Goal: Transaction & Acquisition: Purchase product/service

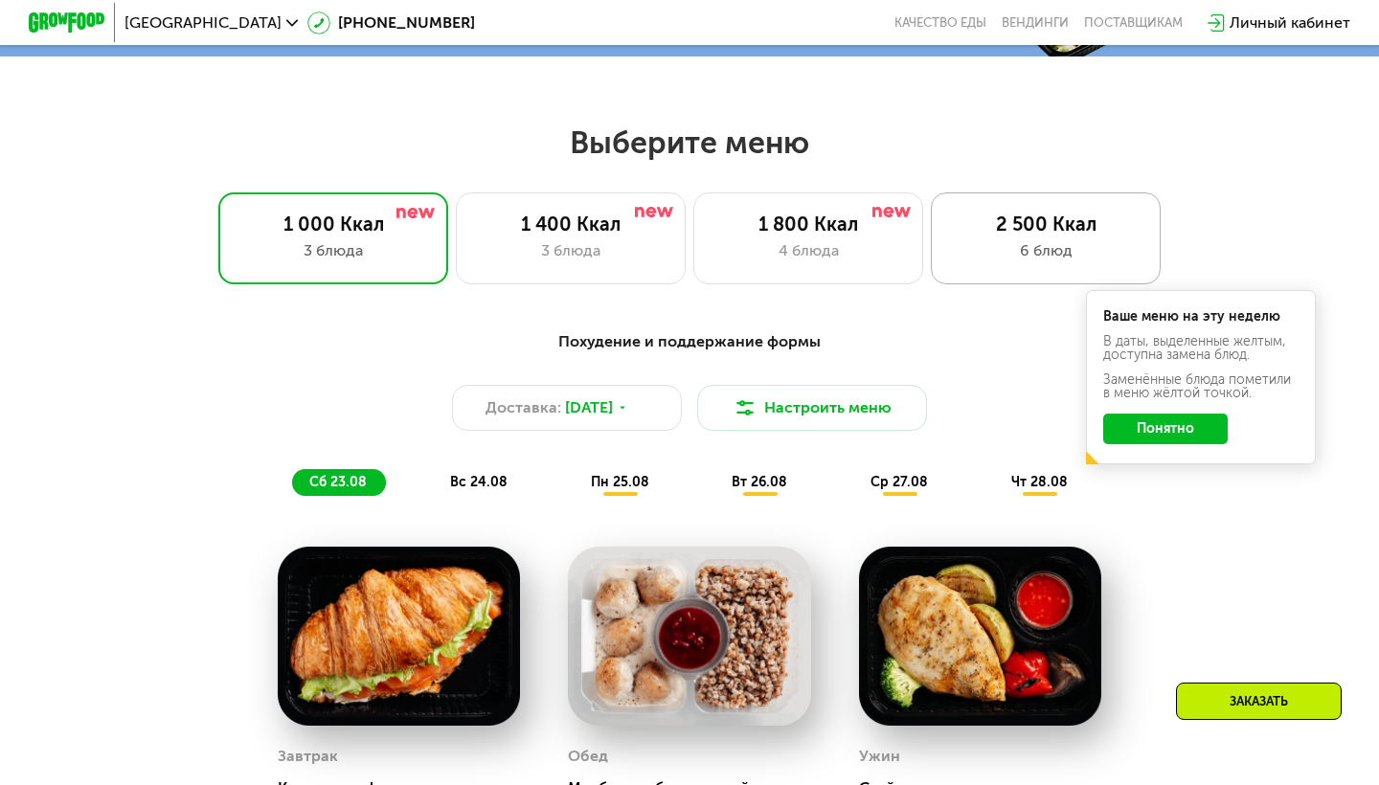
scroll to position [721, 0]
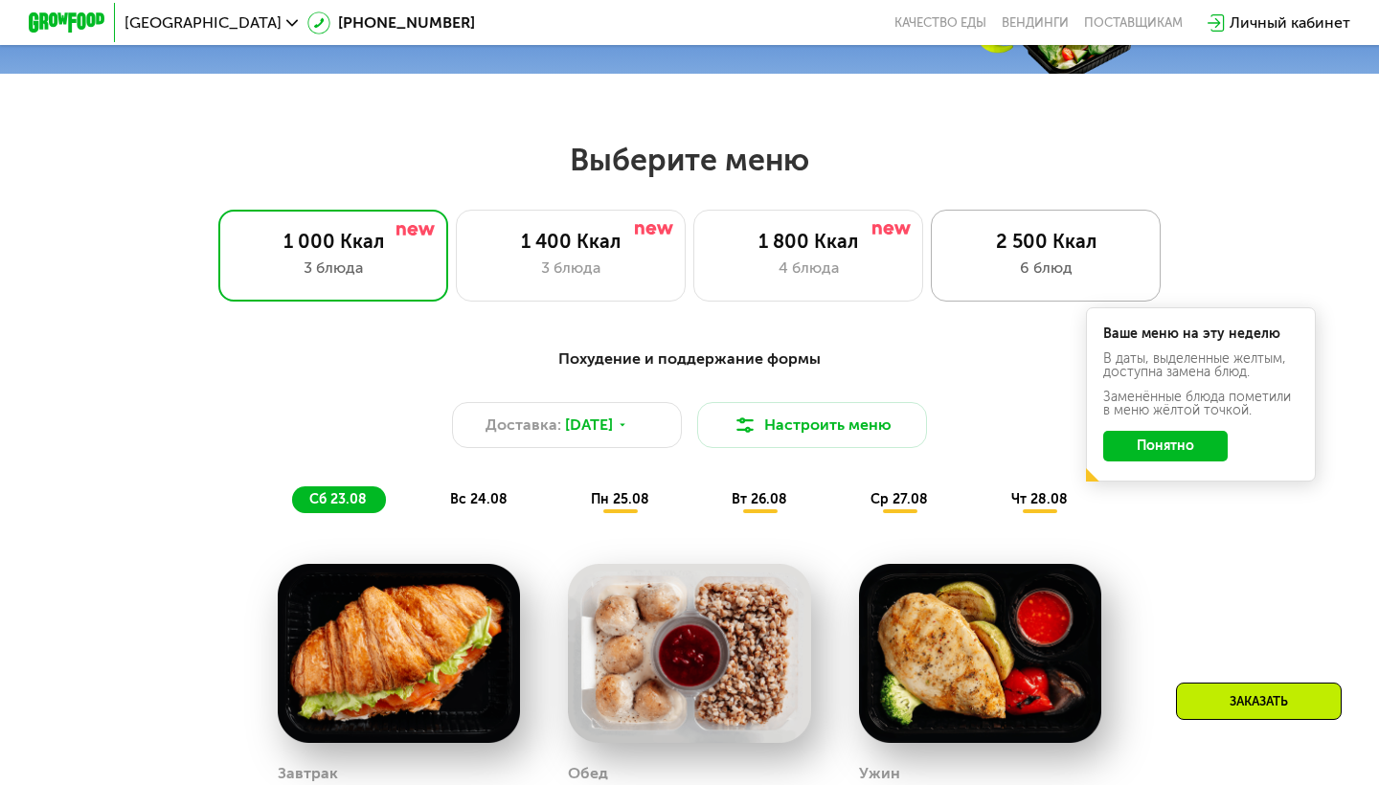
click at [1038, 257] on div "6 блюд" at bounding box center [1046, 268] width 190 height 23
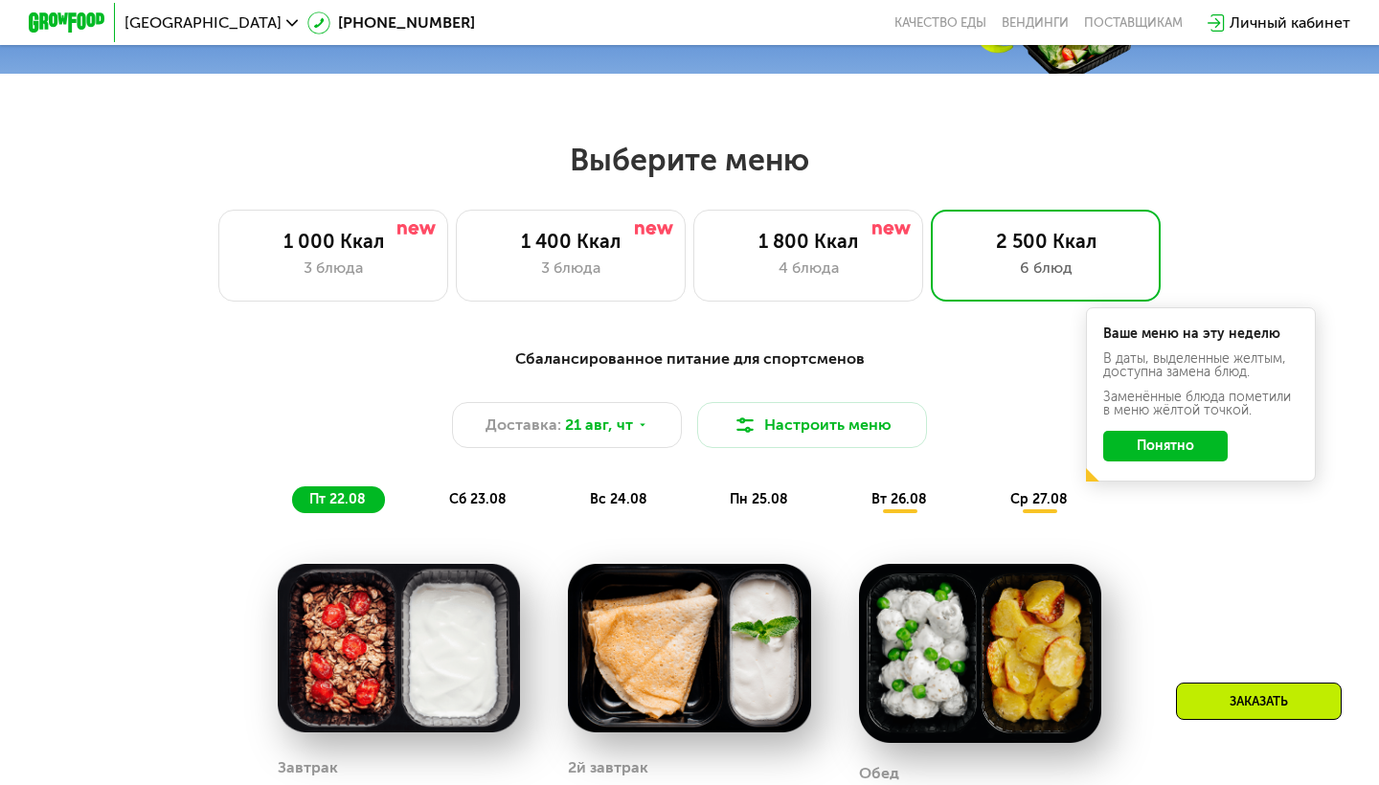
click at [1190, 445] on button "Понятно" at bounding box center [1165, 446] width 124 height 31
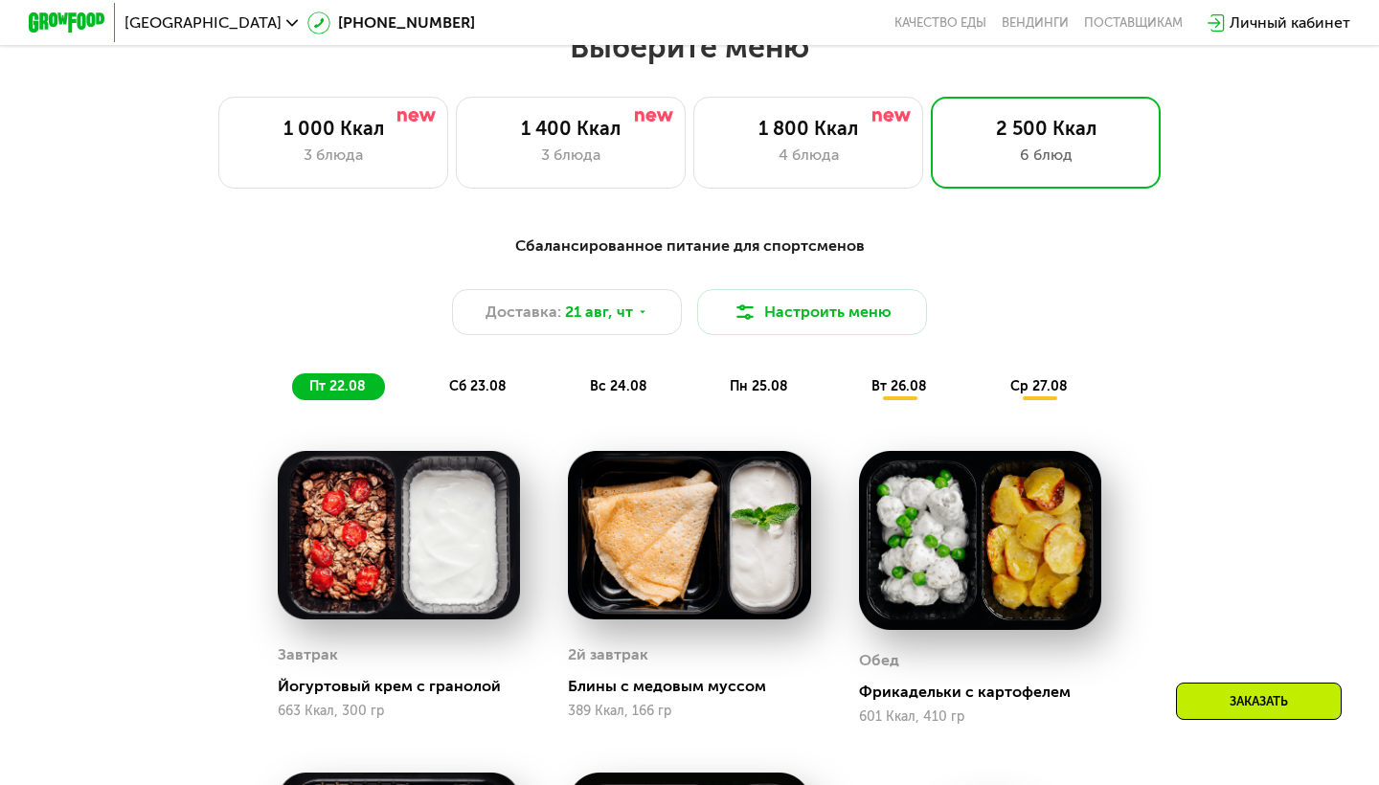
scroll to position [791, 0]
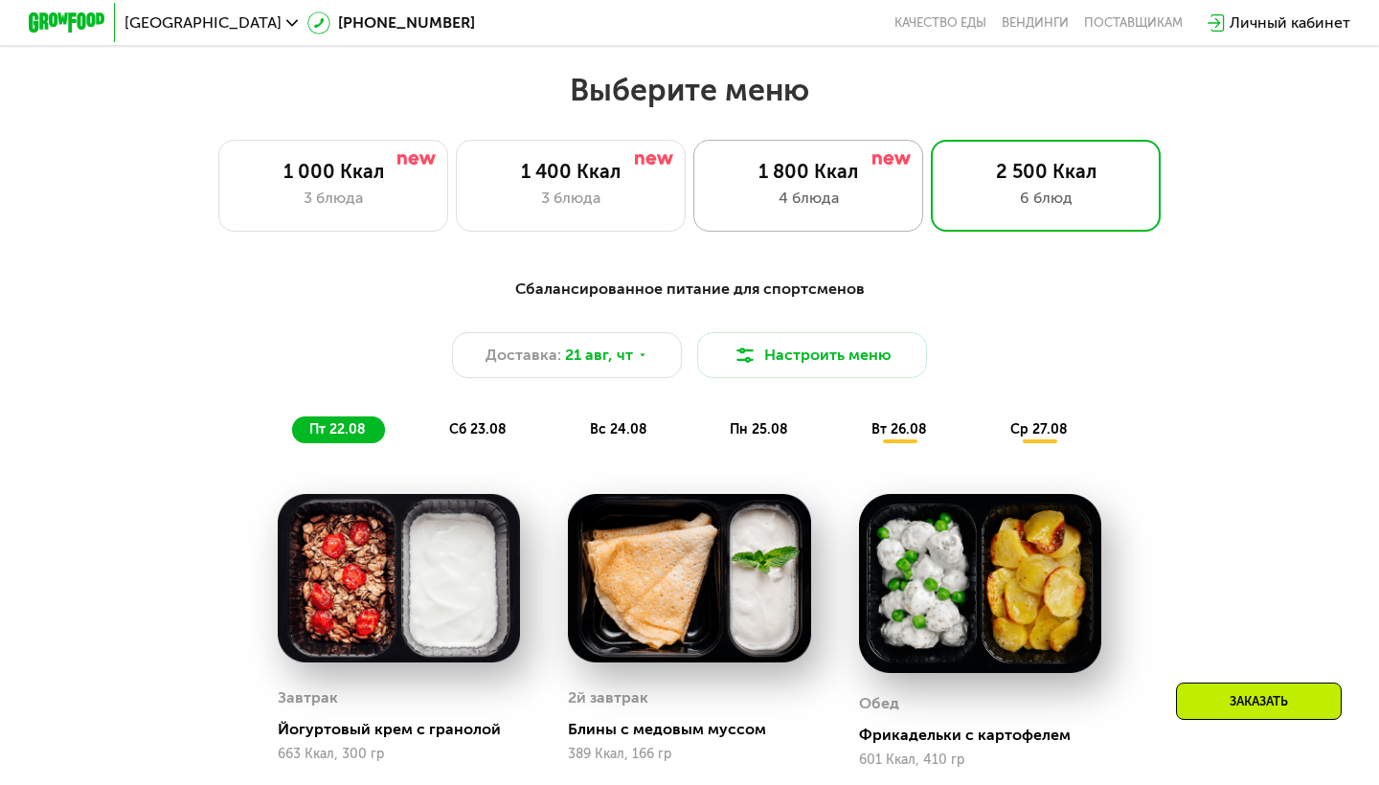
click at [880, 177] on div "1 800 Ккал" at bounding box center [808, 171] width 190 height 23
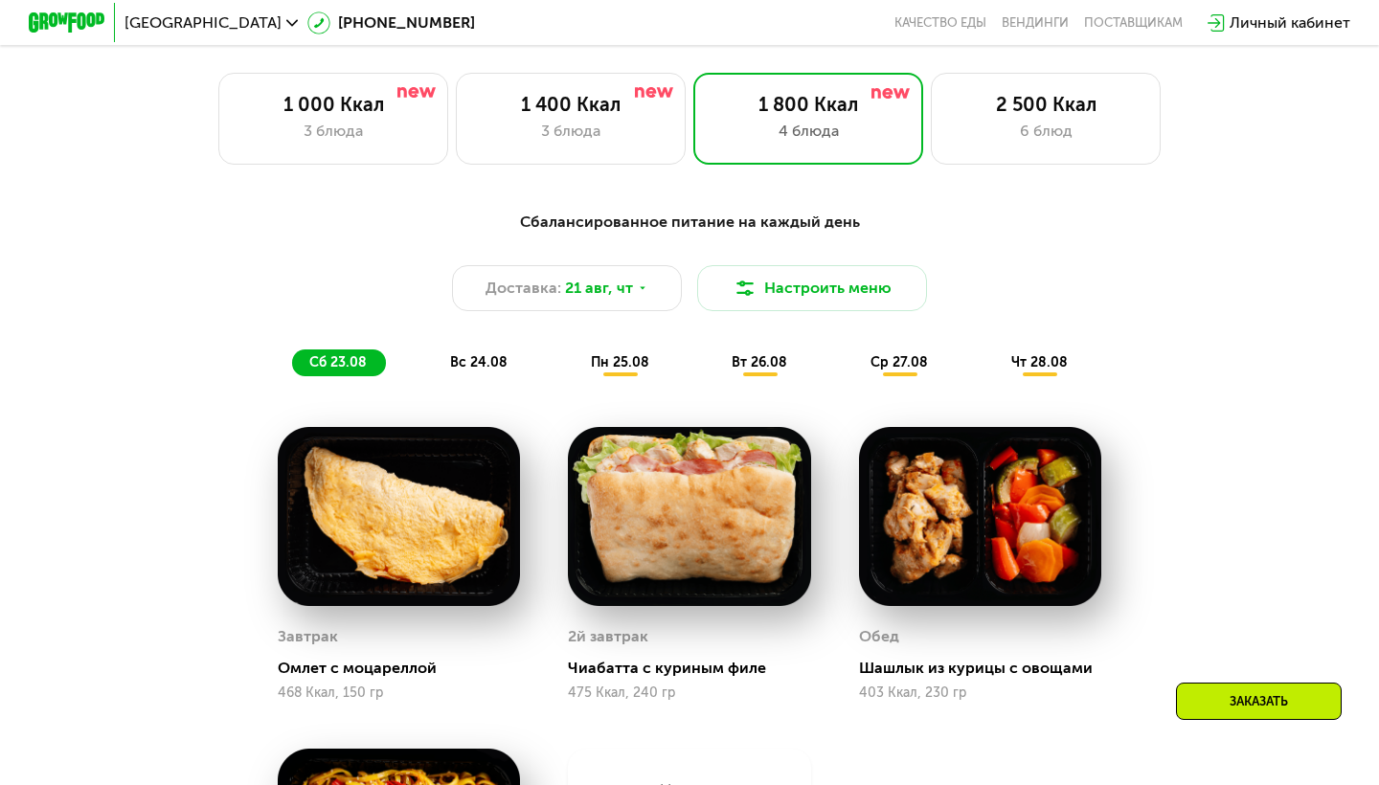
scroll to position [853, 0]
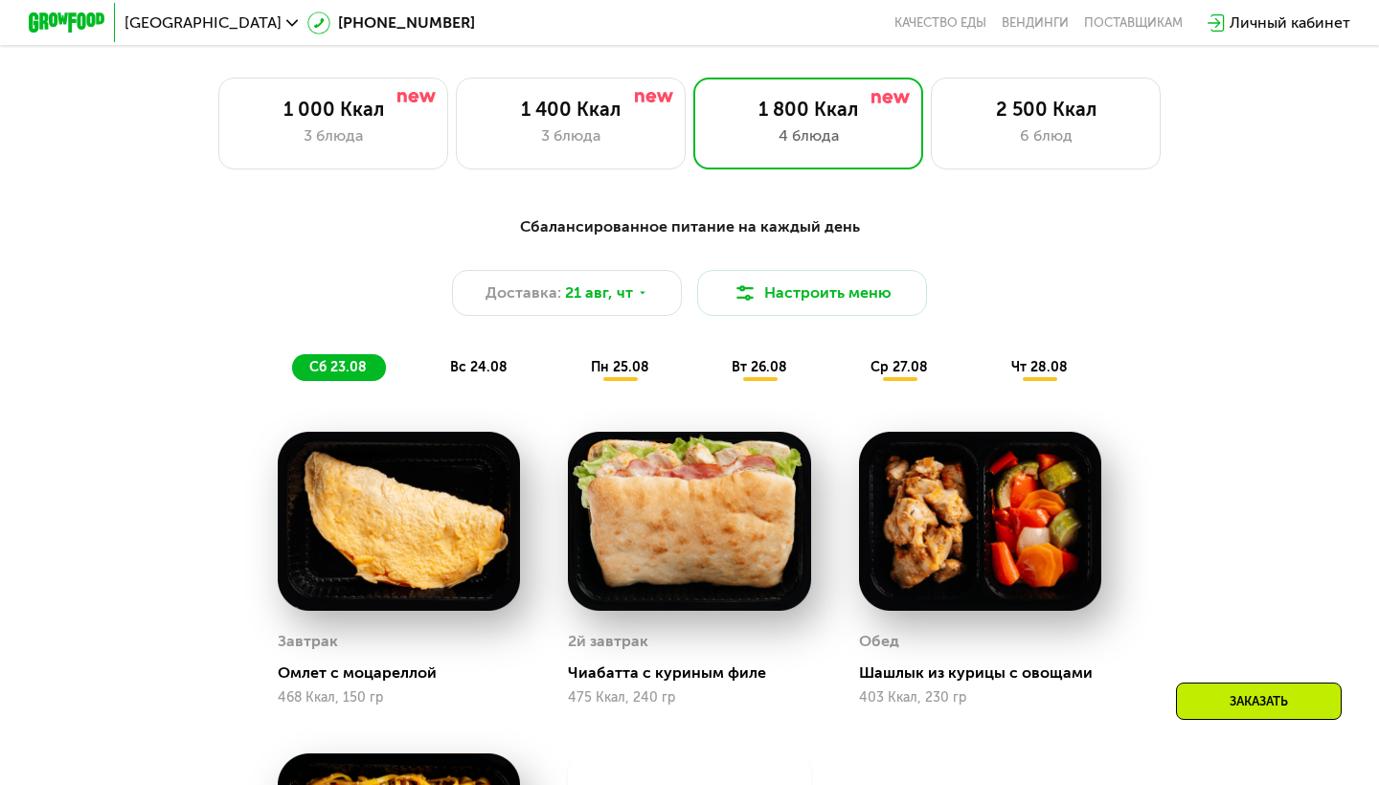
click at [476, 363] on span "вс 24.08" at bounding box center [478, 367] width 57 height 16
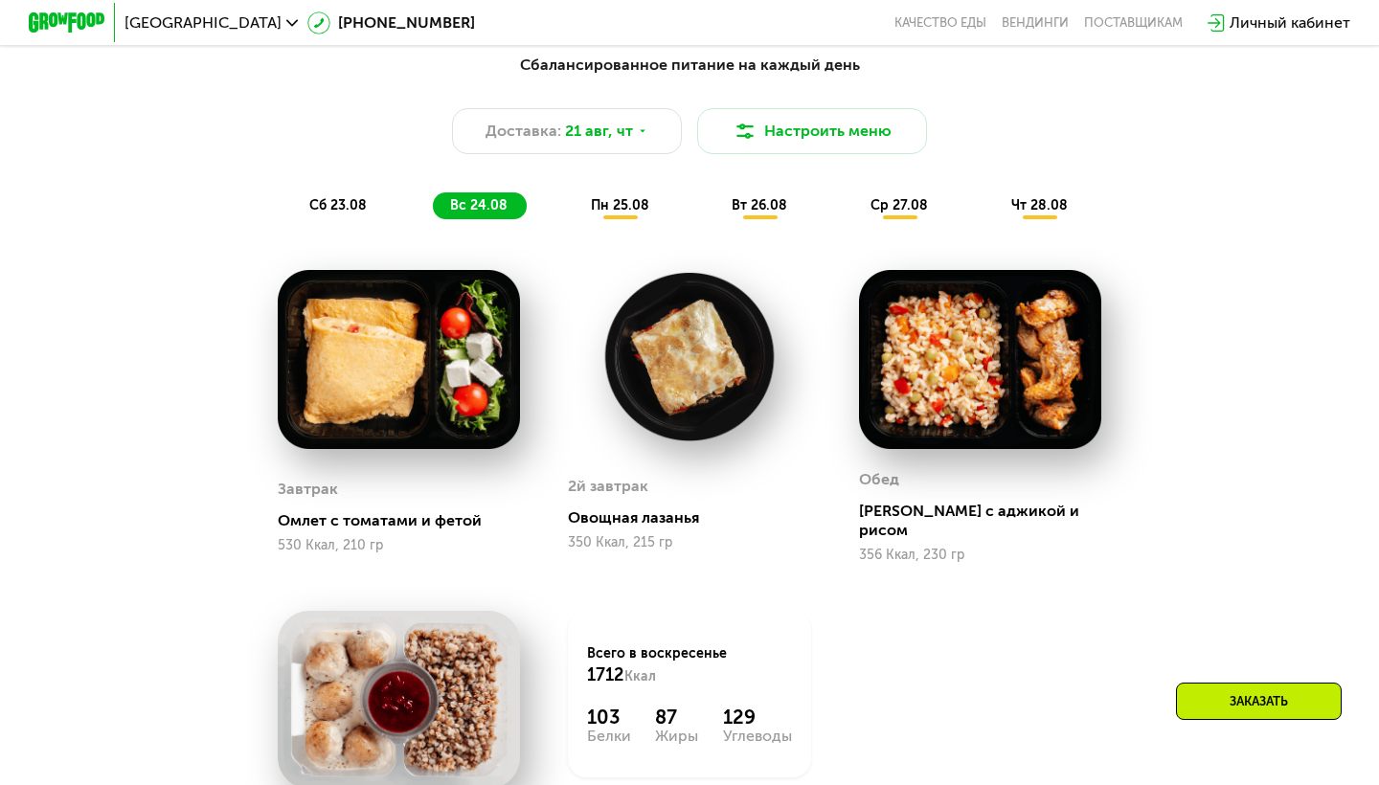
scroll to position [1011, 0]
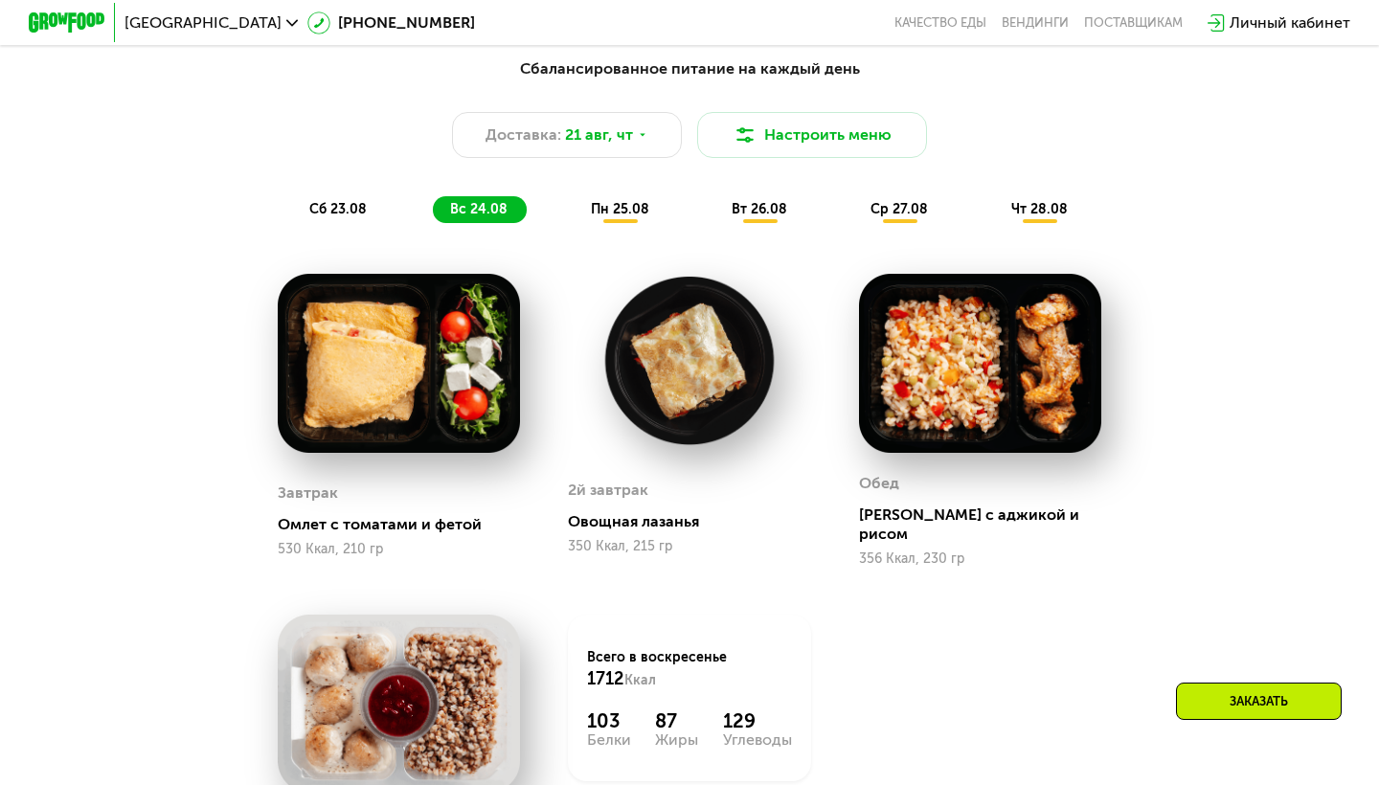
click at [607, 201] on span "пн 25.08" at bounding box center [620, 209] width 58 height 16
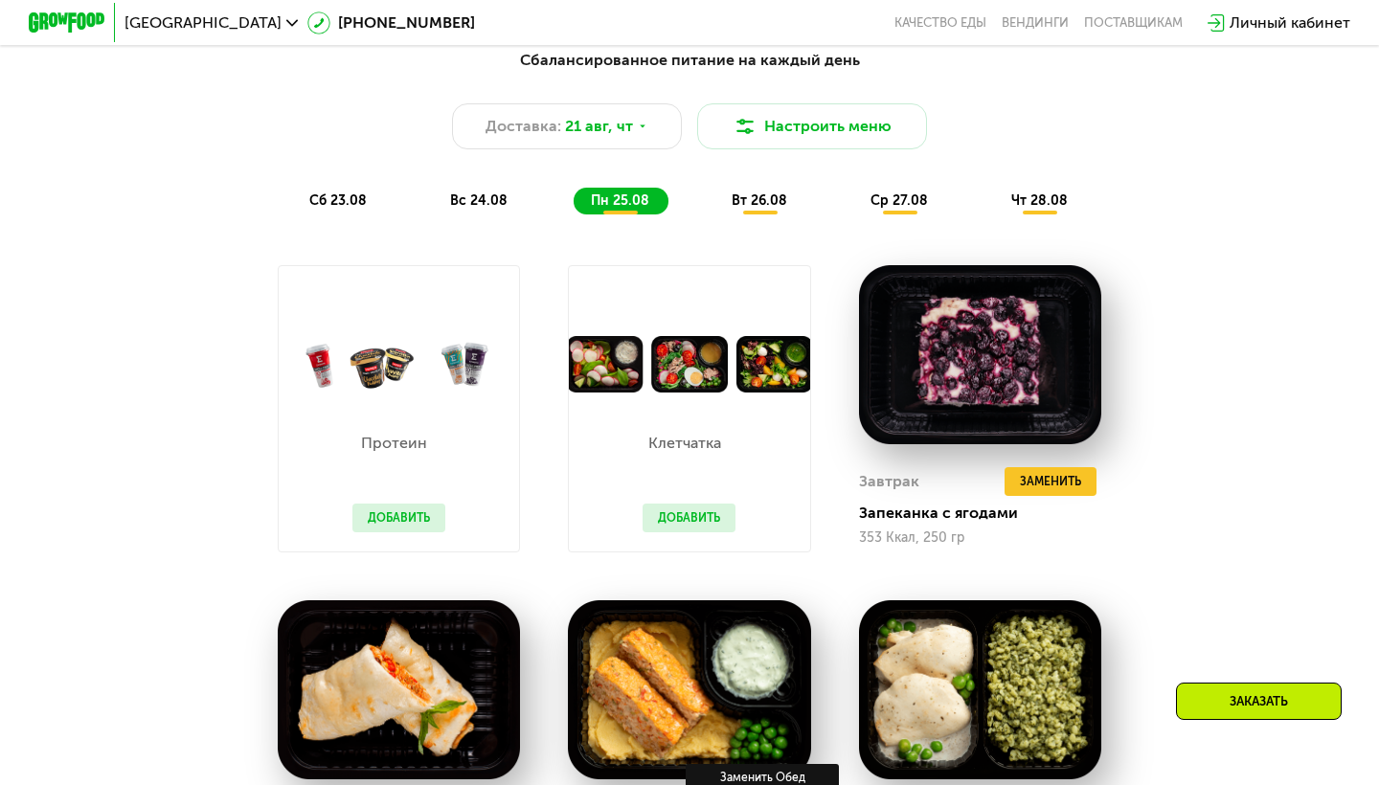
scroll to position [1009, 0]
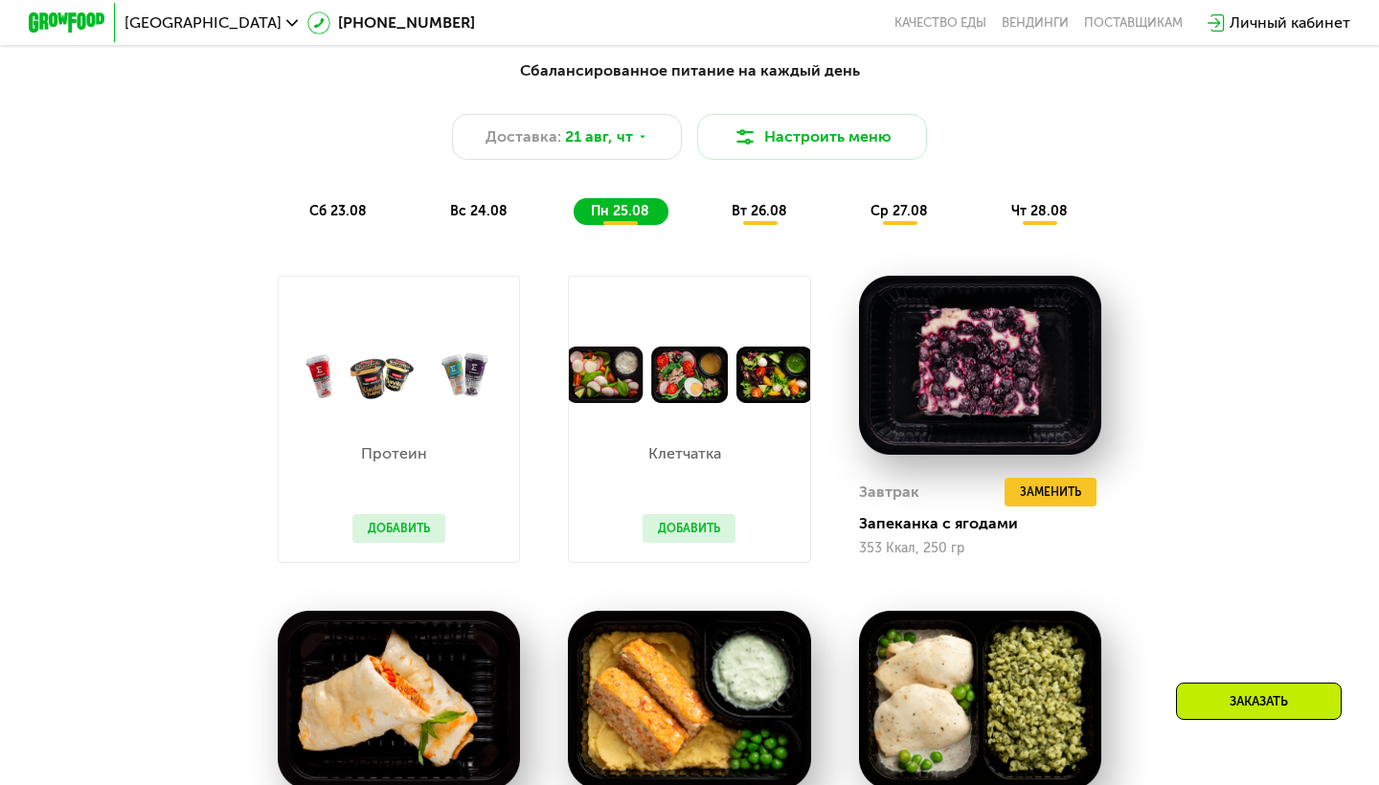
click at [784, 209] on span "вт 26.08" at bounding box center [759, 211] width 56 height 16
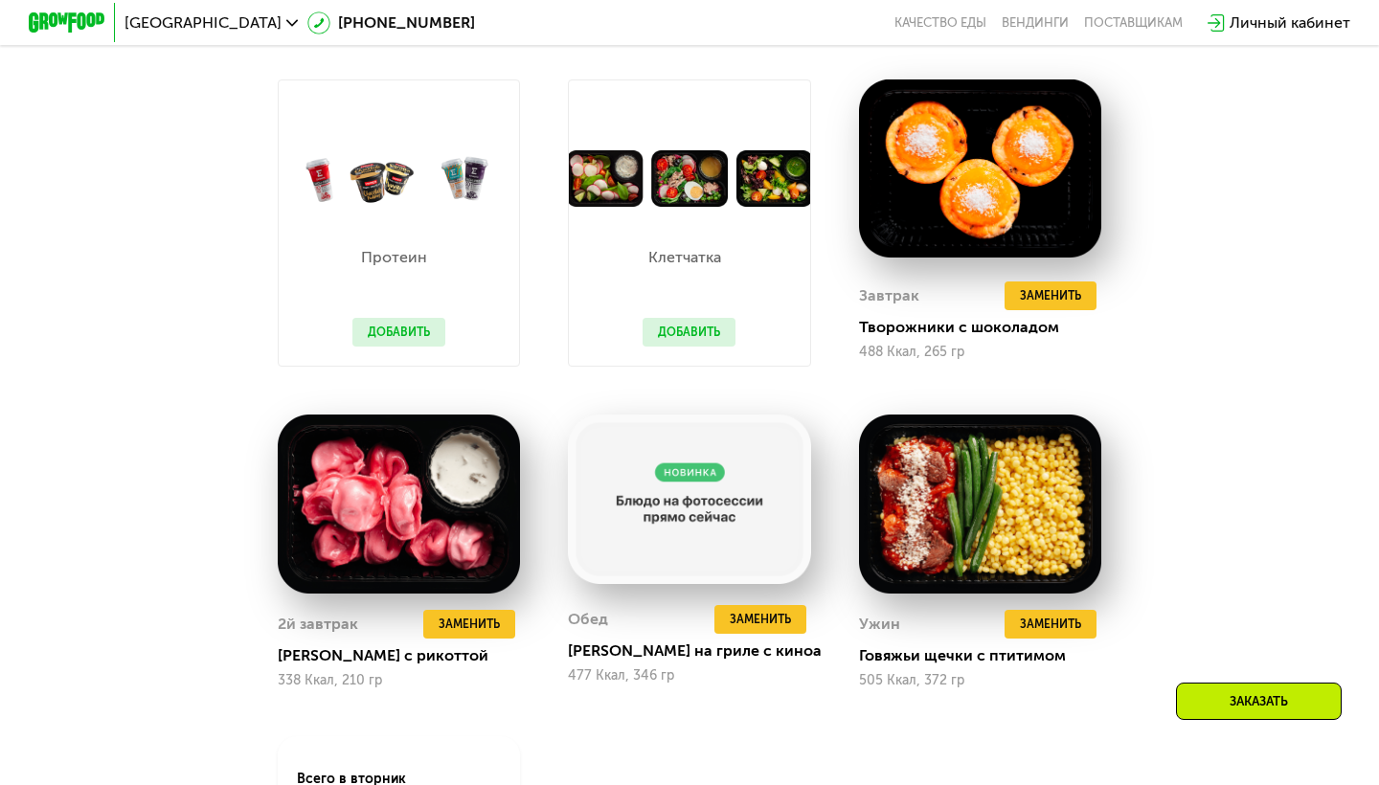
scroll to position [1170, 0]
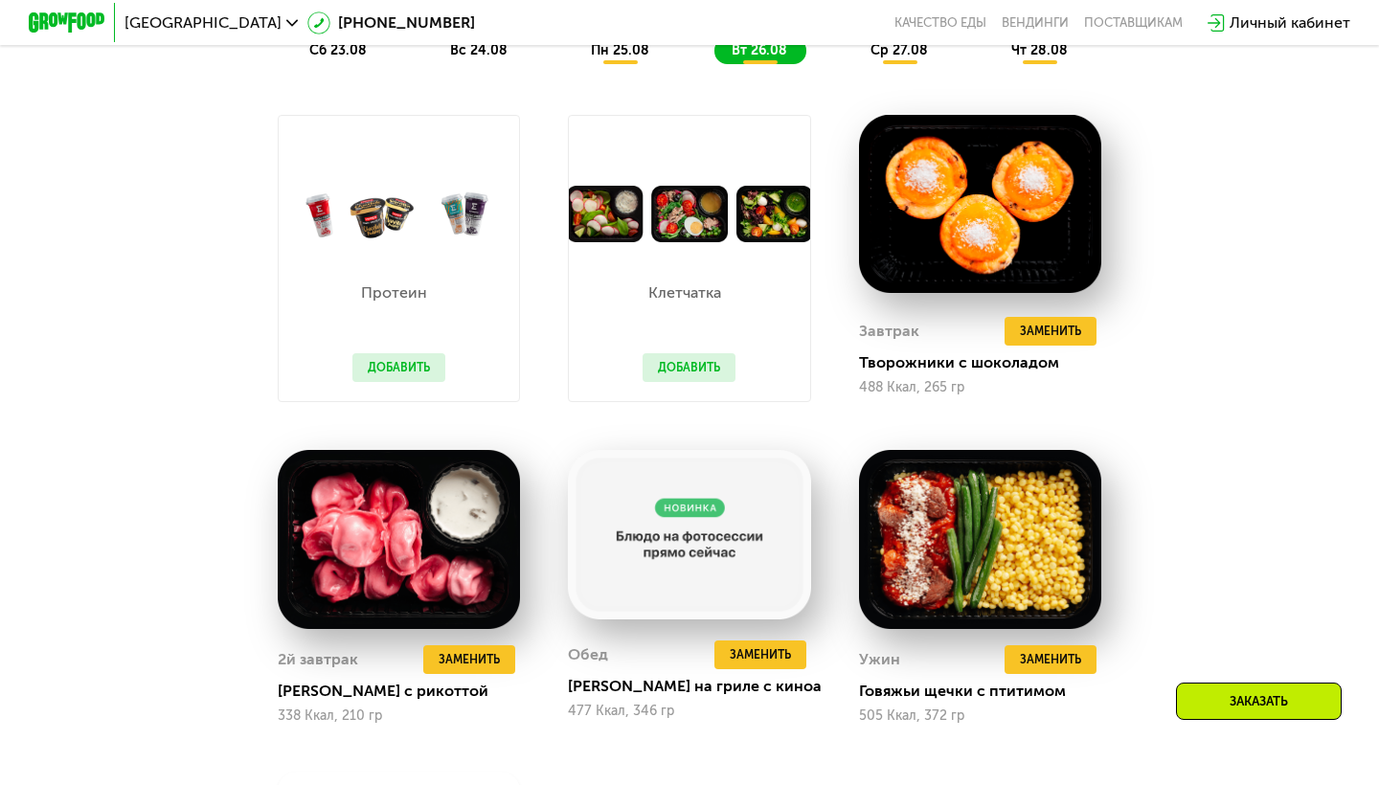
click at [901, 48] on span "ср 27.08" at bounding box center [898, 50] width 57 height 16
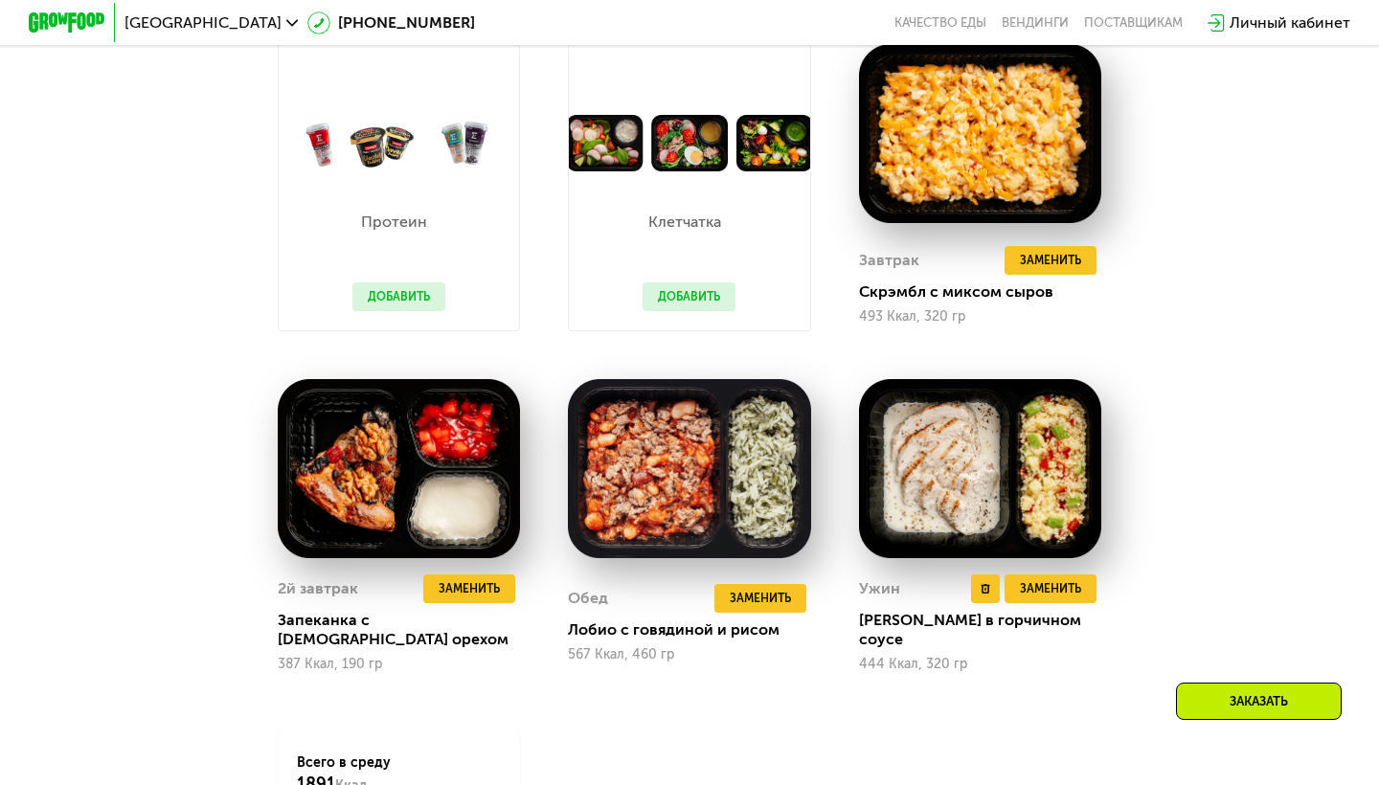
scroll to position [1132, 0]
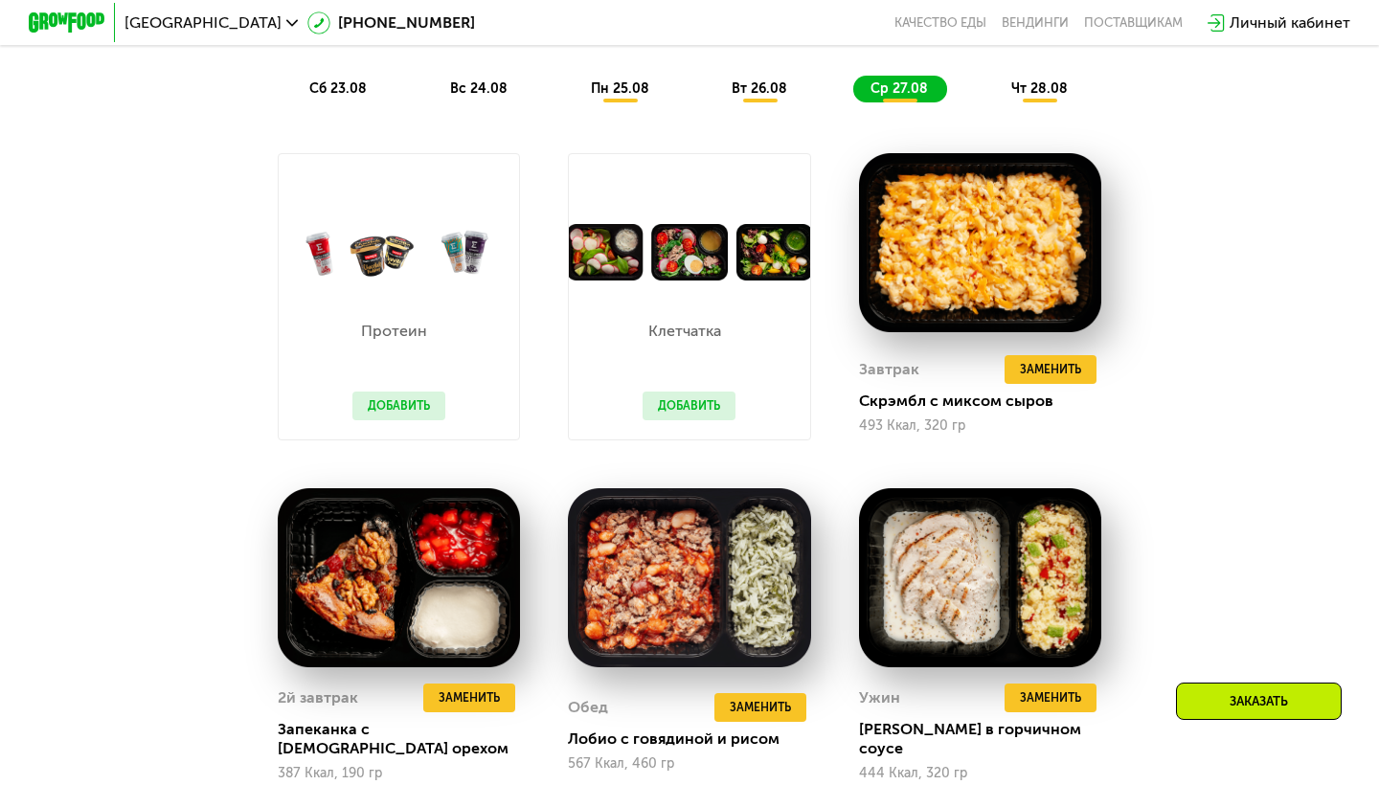
click at [1040, 82] on span "чт 28.08" at bounding box center [1039, 88] width 56 height 16
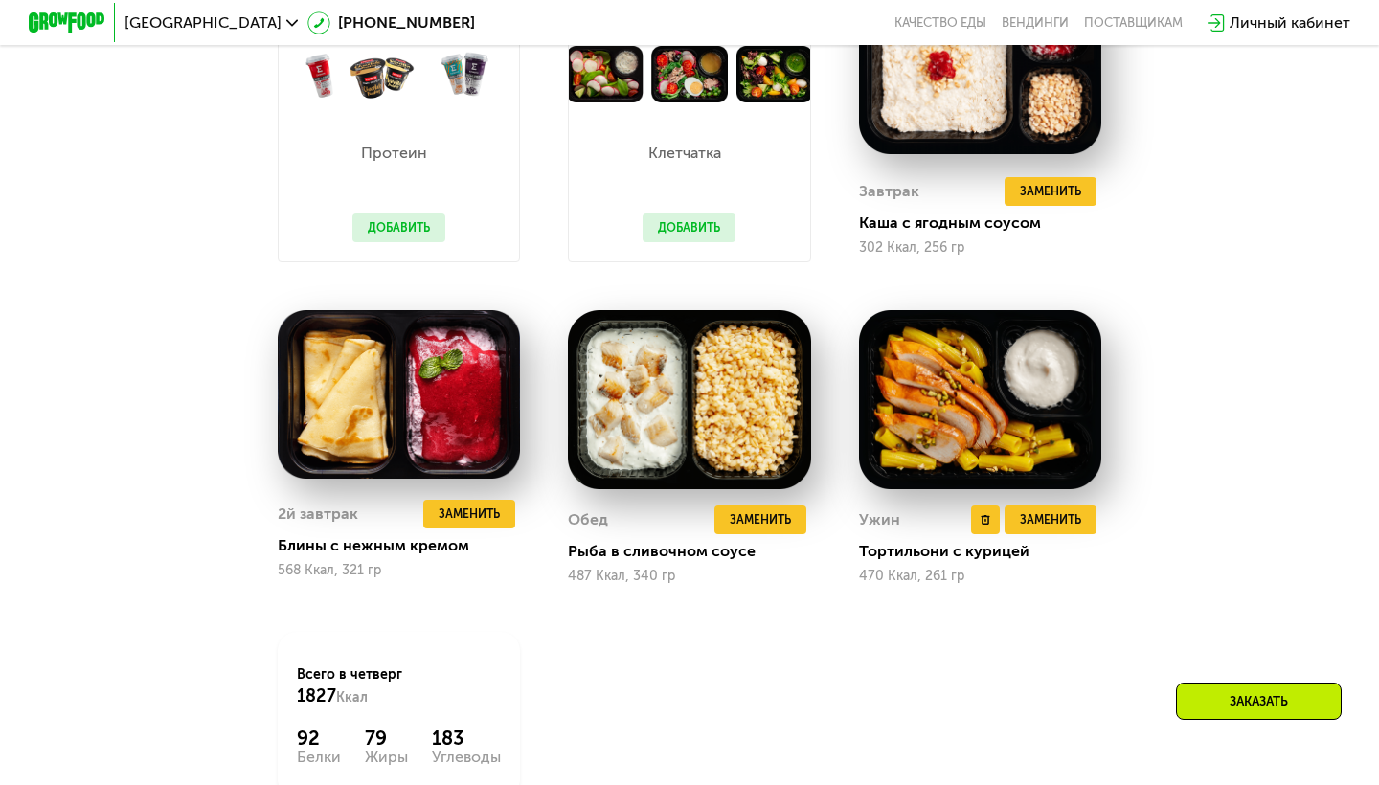
scroll to position [915, 0]
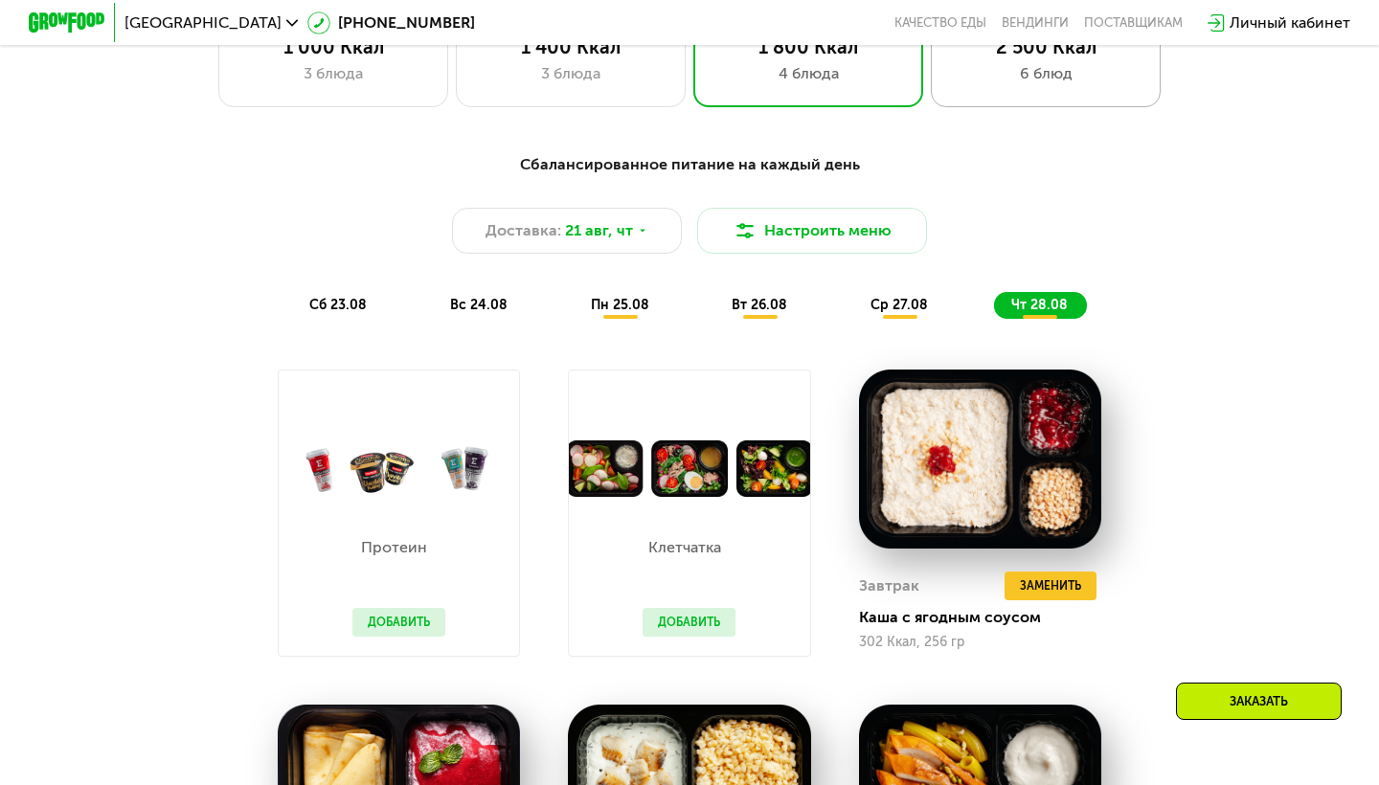
click at [1042, 102] on div "2 500 Ккал 6 блюд" at bounding box center [1046, 61] width 230 height 92
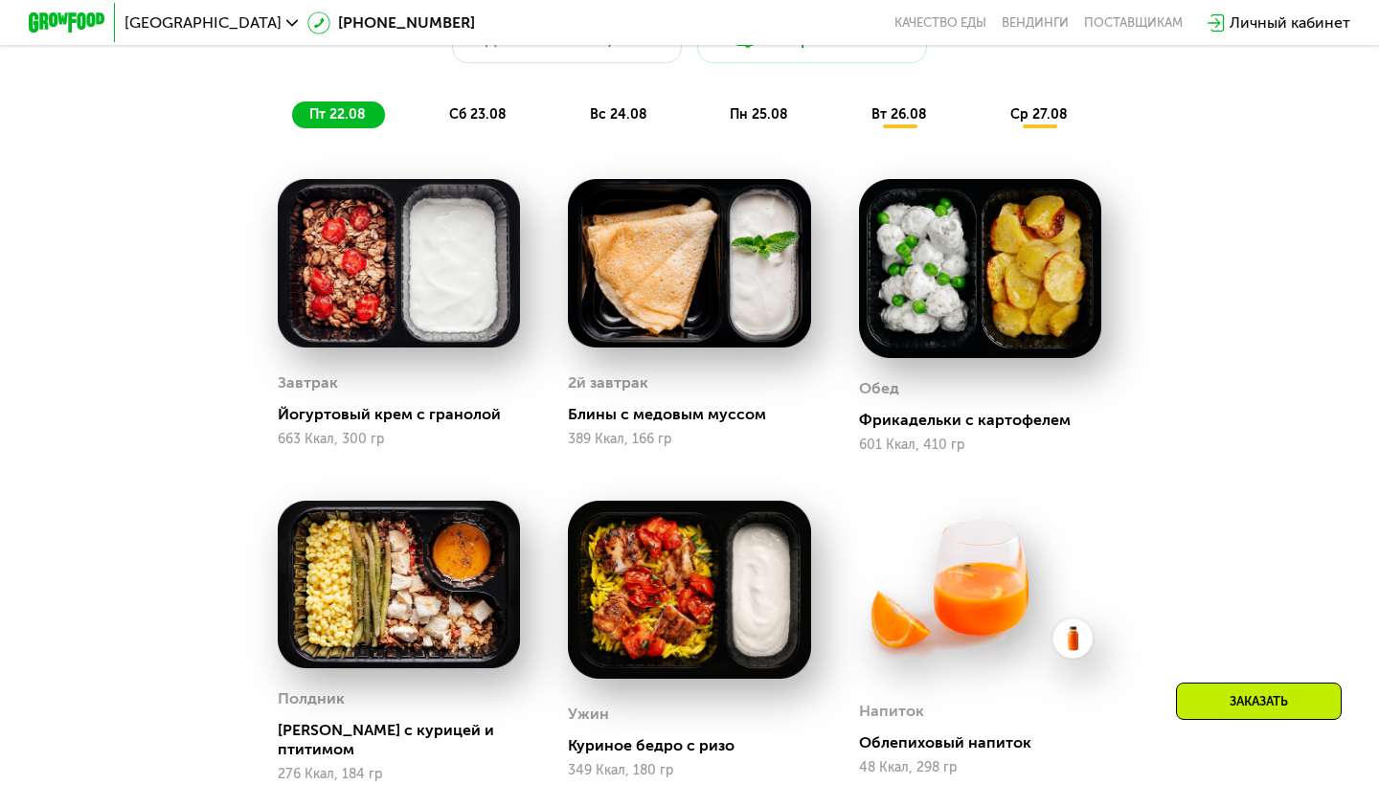
scroll to position [1061, 0]
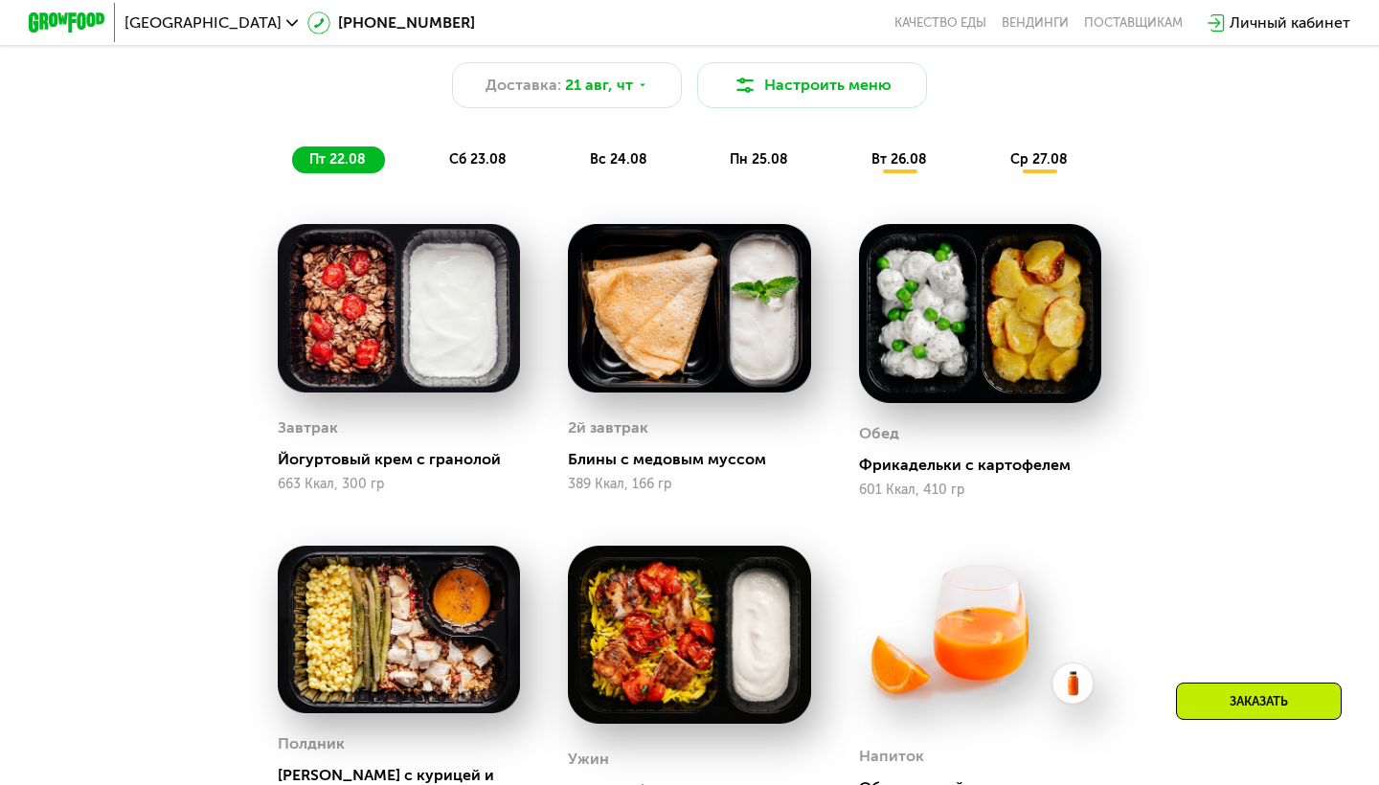
click at [479, 154] on span "сб 23.08" at bounding box center [477, 159] width 57 height 16
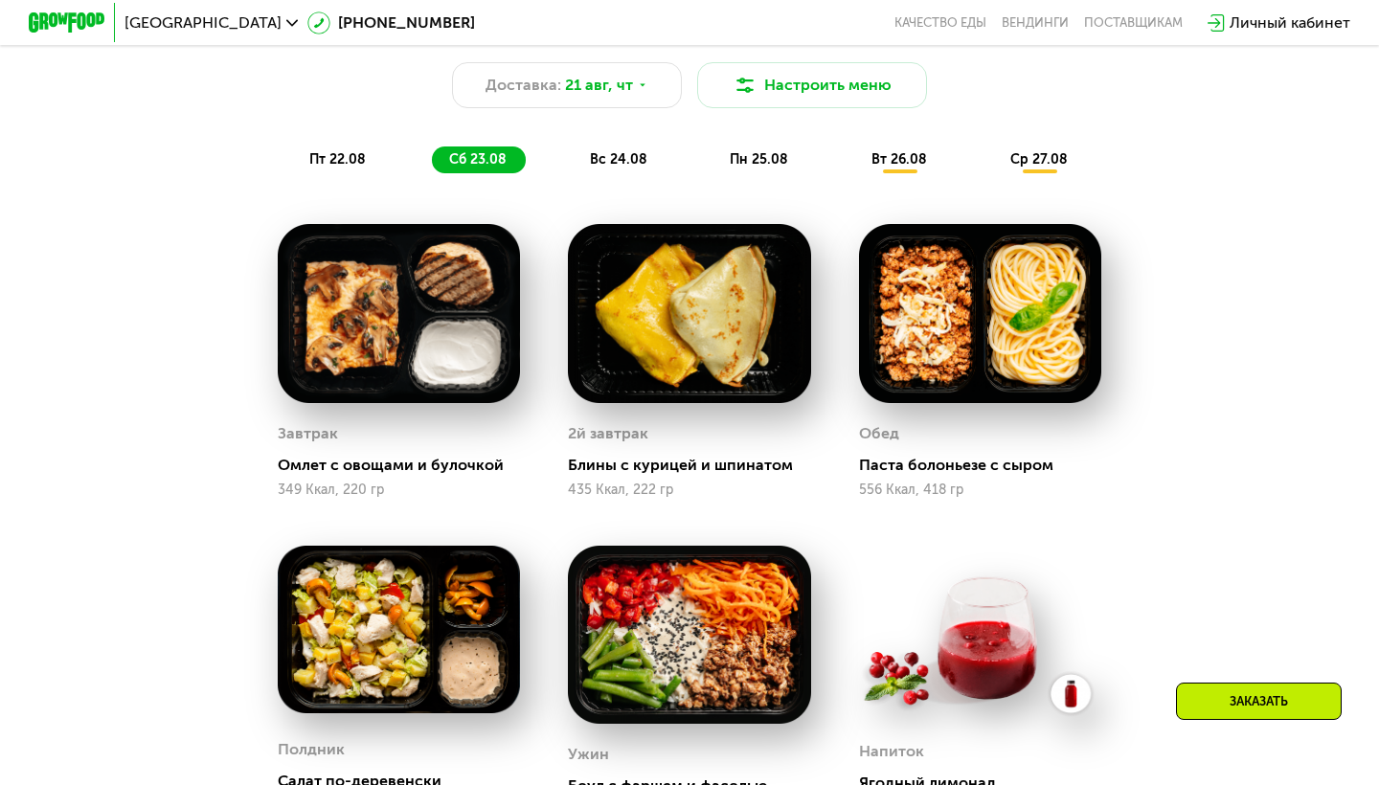
scroll to position [1060, 0]
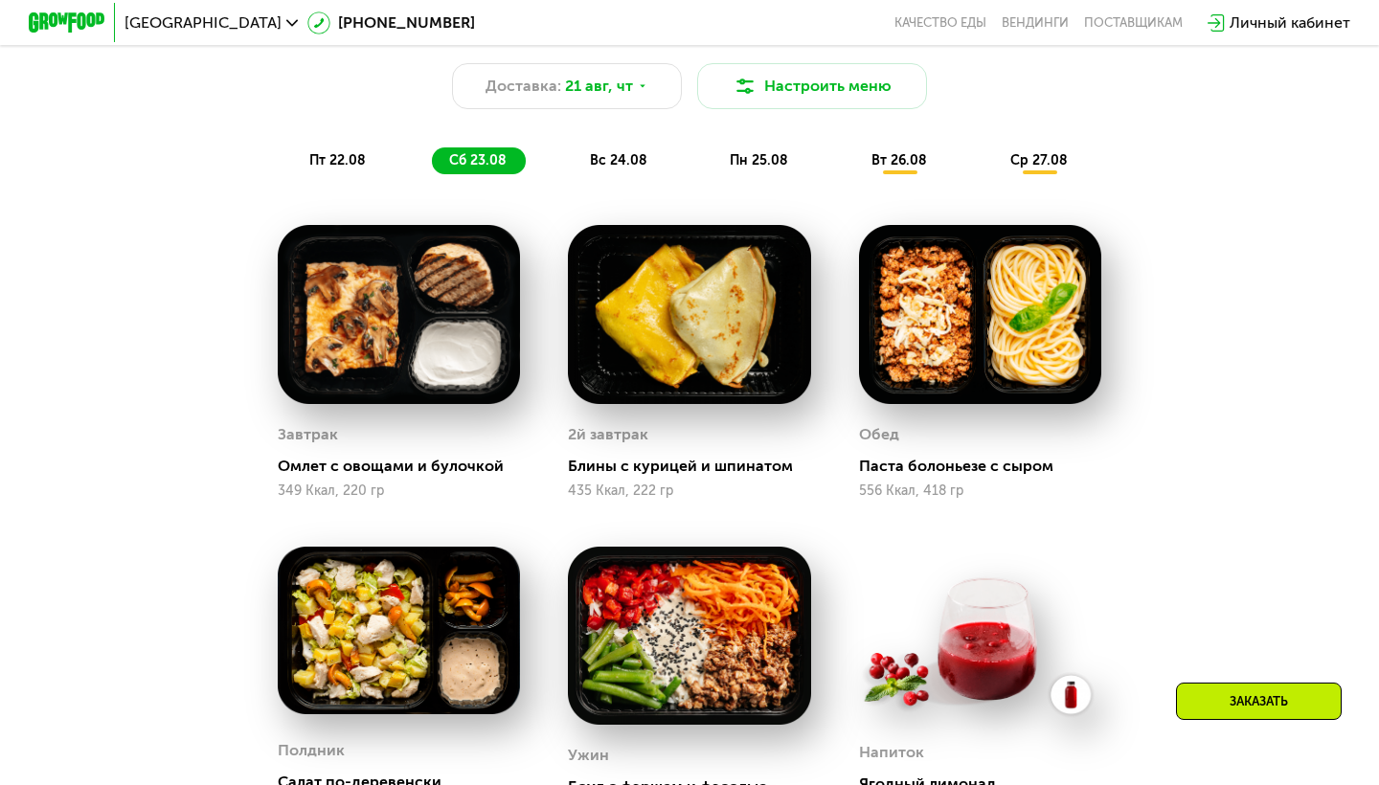
click at [712, 148] on div "вс 24.08" at bounding box center [759, 160] width 95 height 27
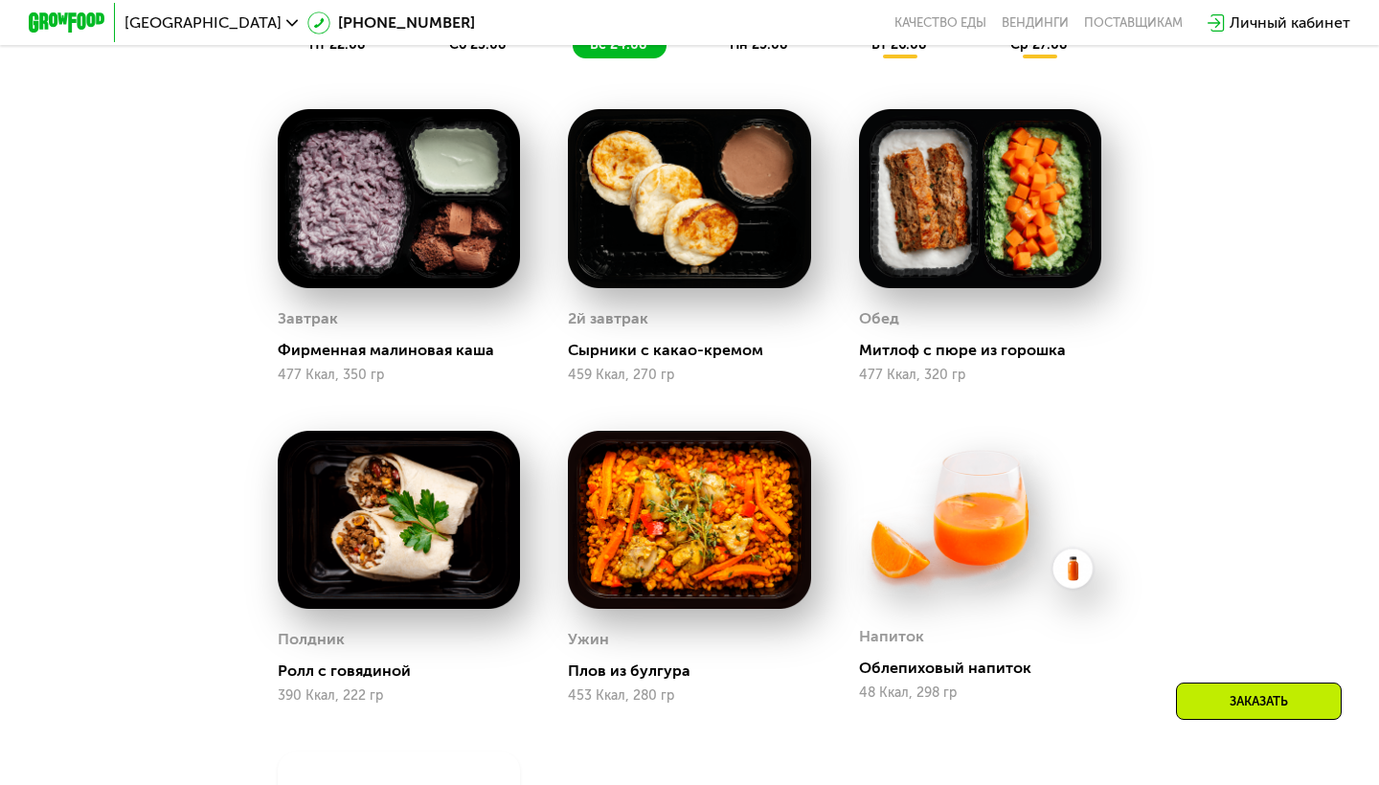
scroll to position [1134, 0]
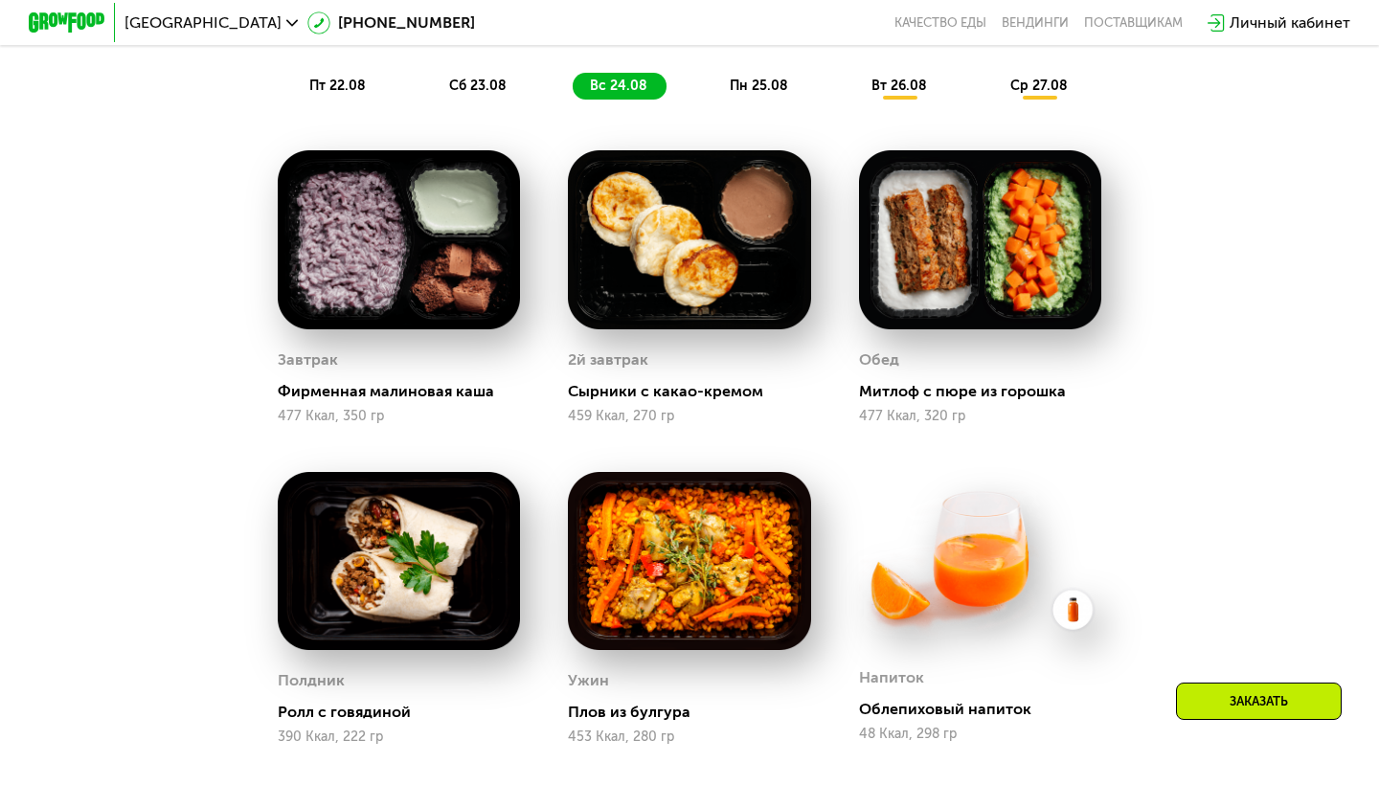
click at [758, 89] on span "пн 25.08" at bounding box center [758, 86] width 58 height 16
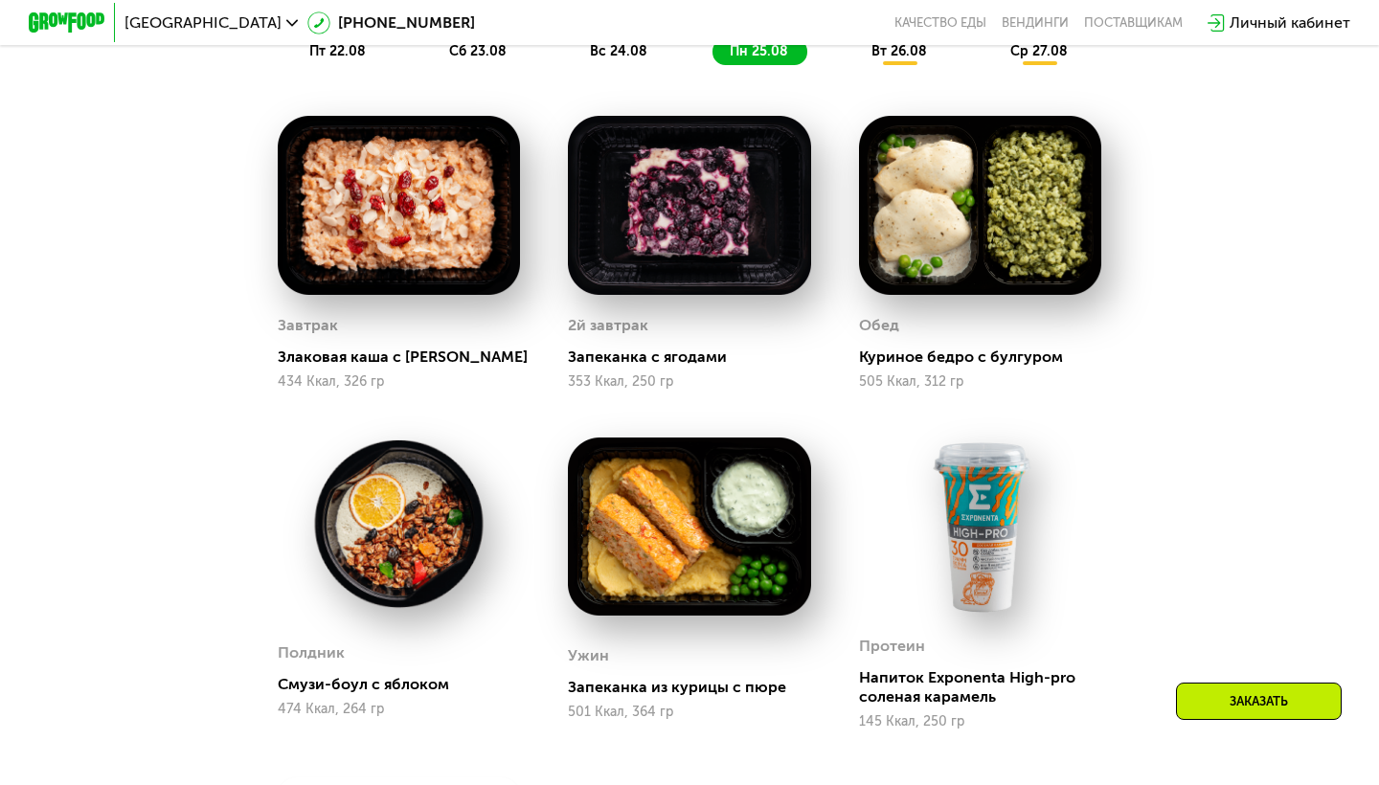
scroll to position [1047, 0]
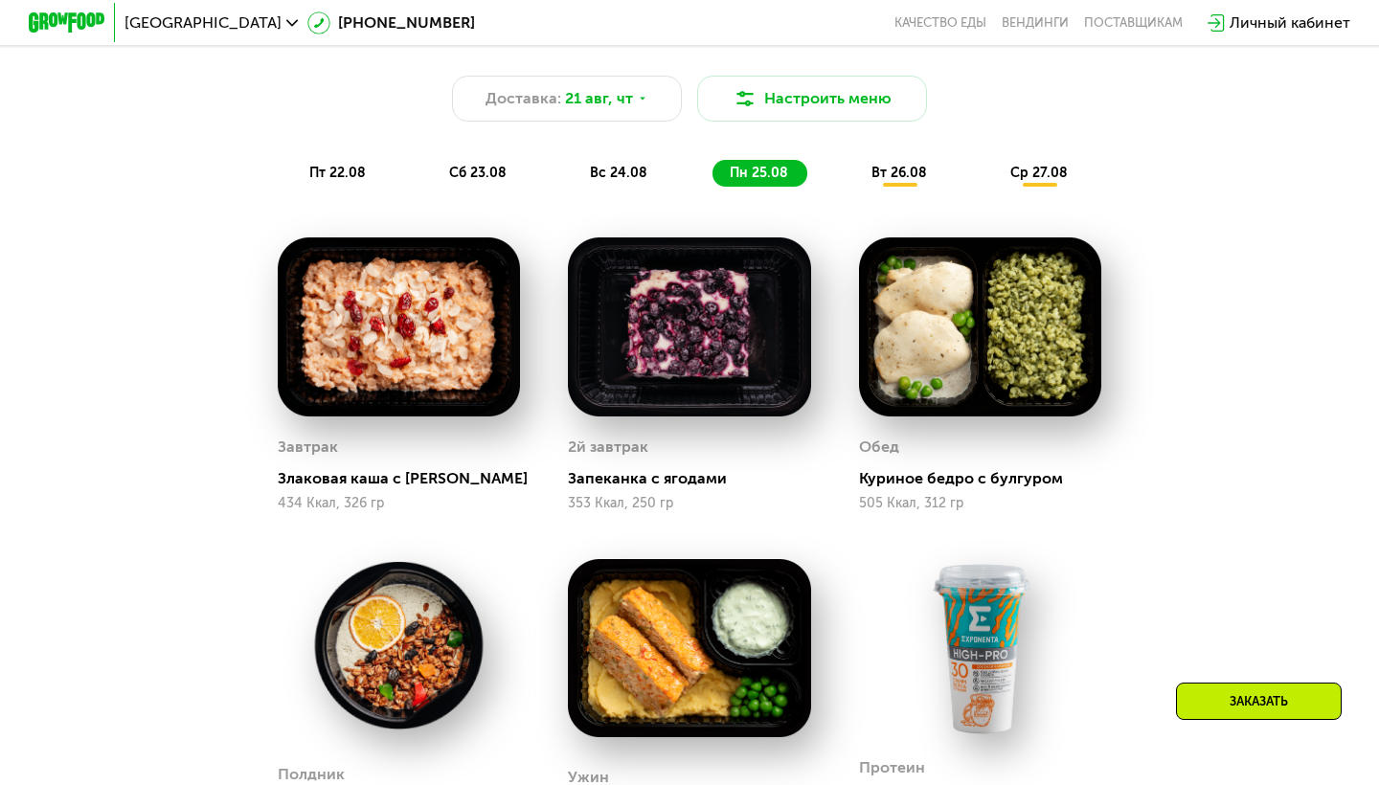
click at [885, 174] on span "вт 26.08" at bounding box center [899, 173] width 56 height 16
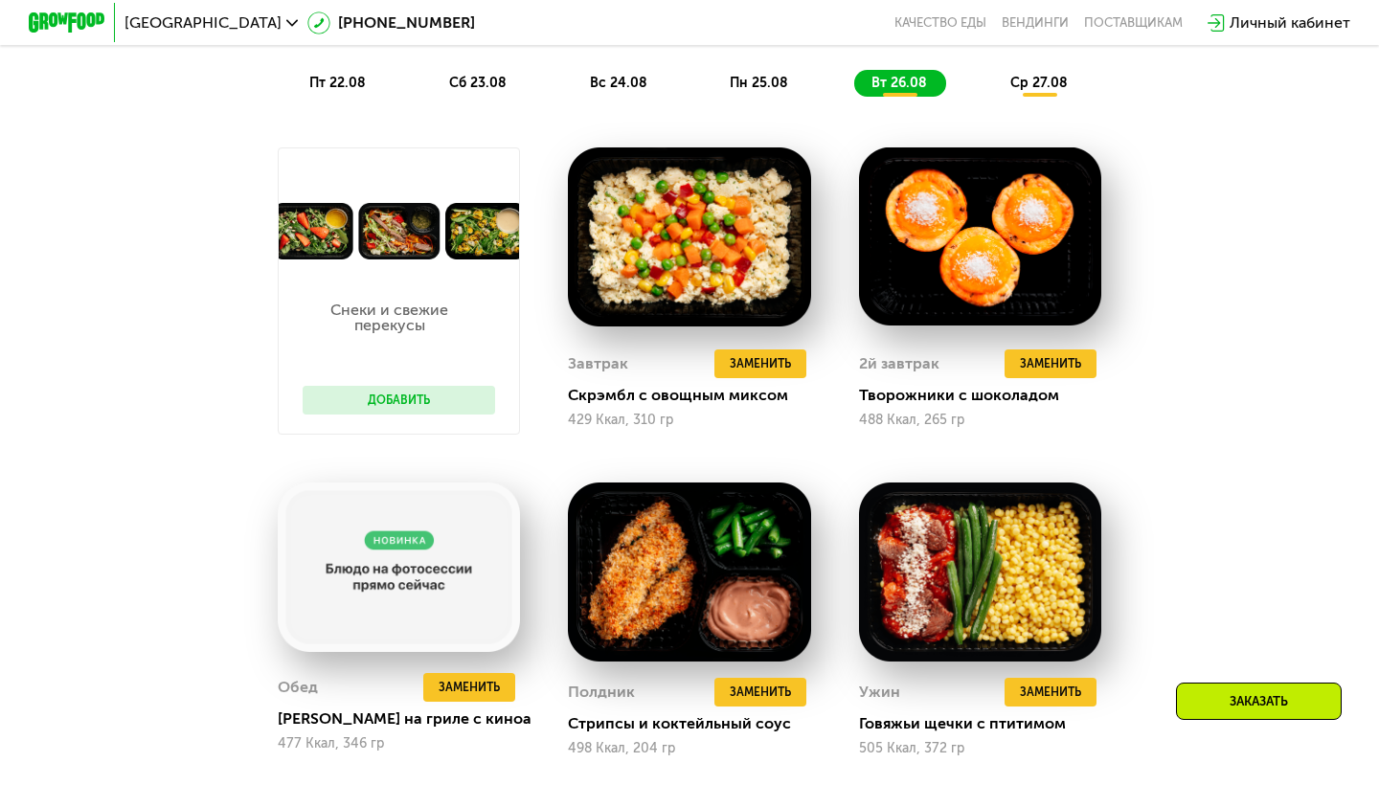
scroll to position [1132, 0]
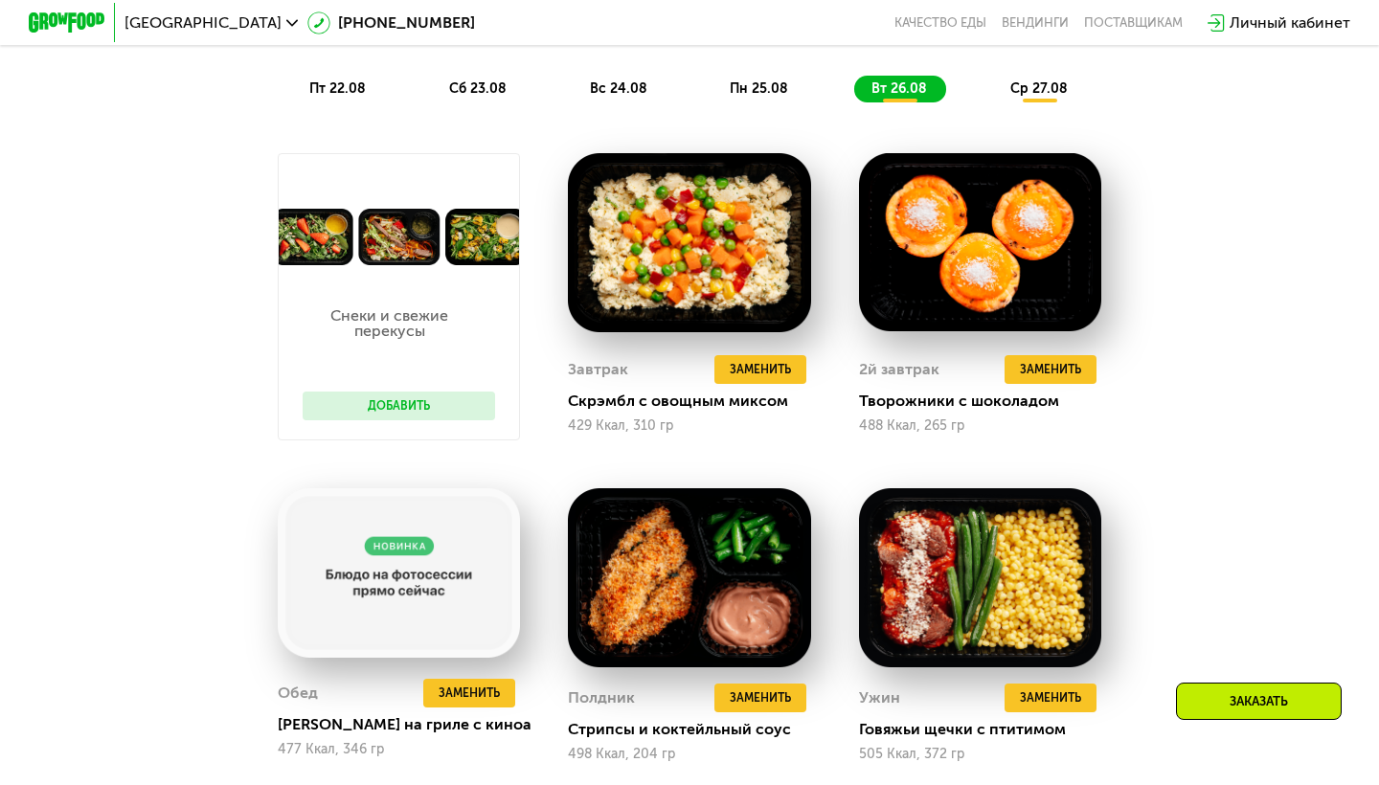
click at [1048, 87] on span "ср 27.08" at bounding box center [1038, 88] width 57 height 16
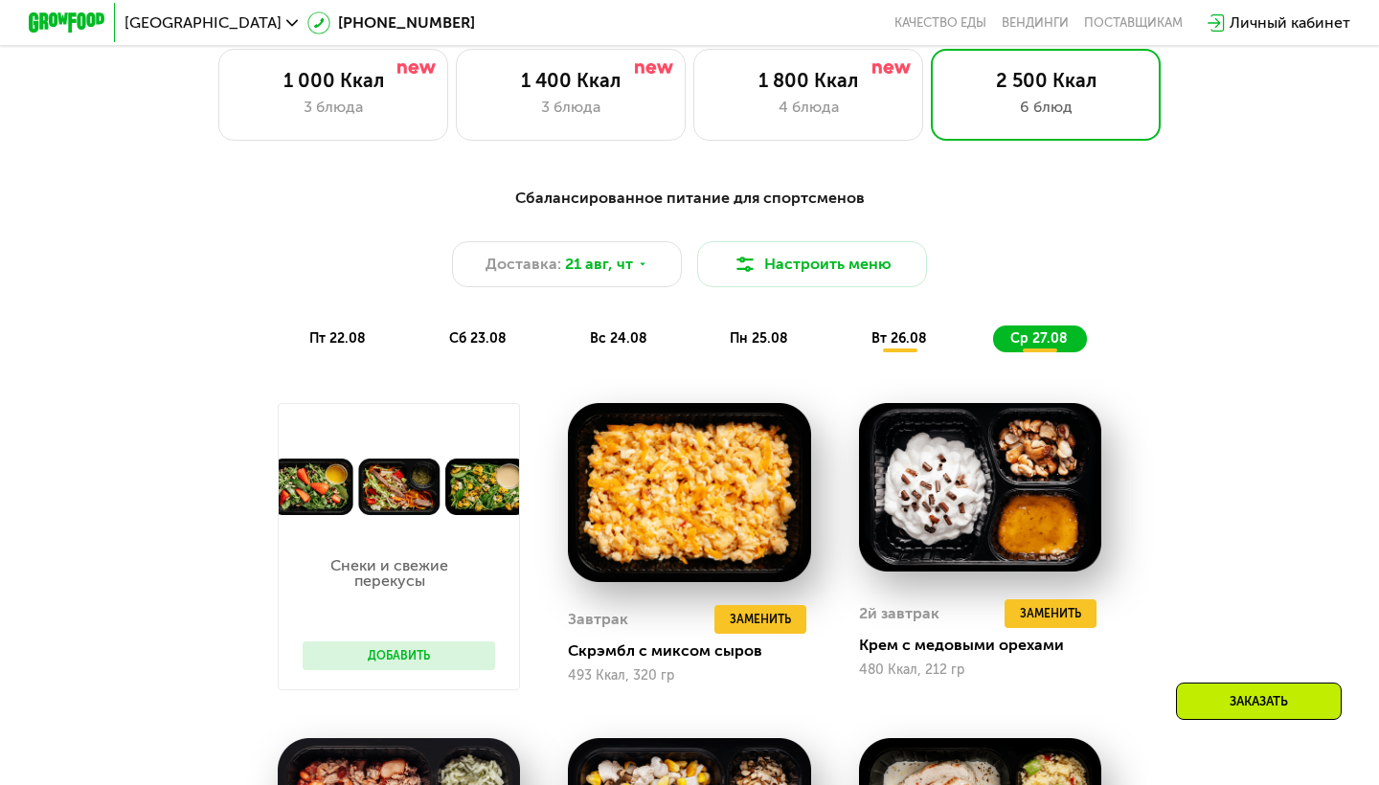
scroll to position [872, 0]
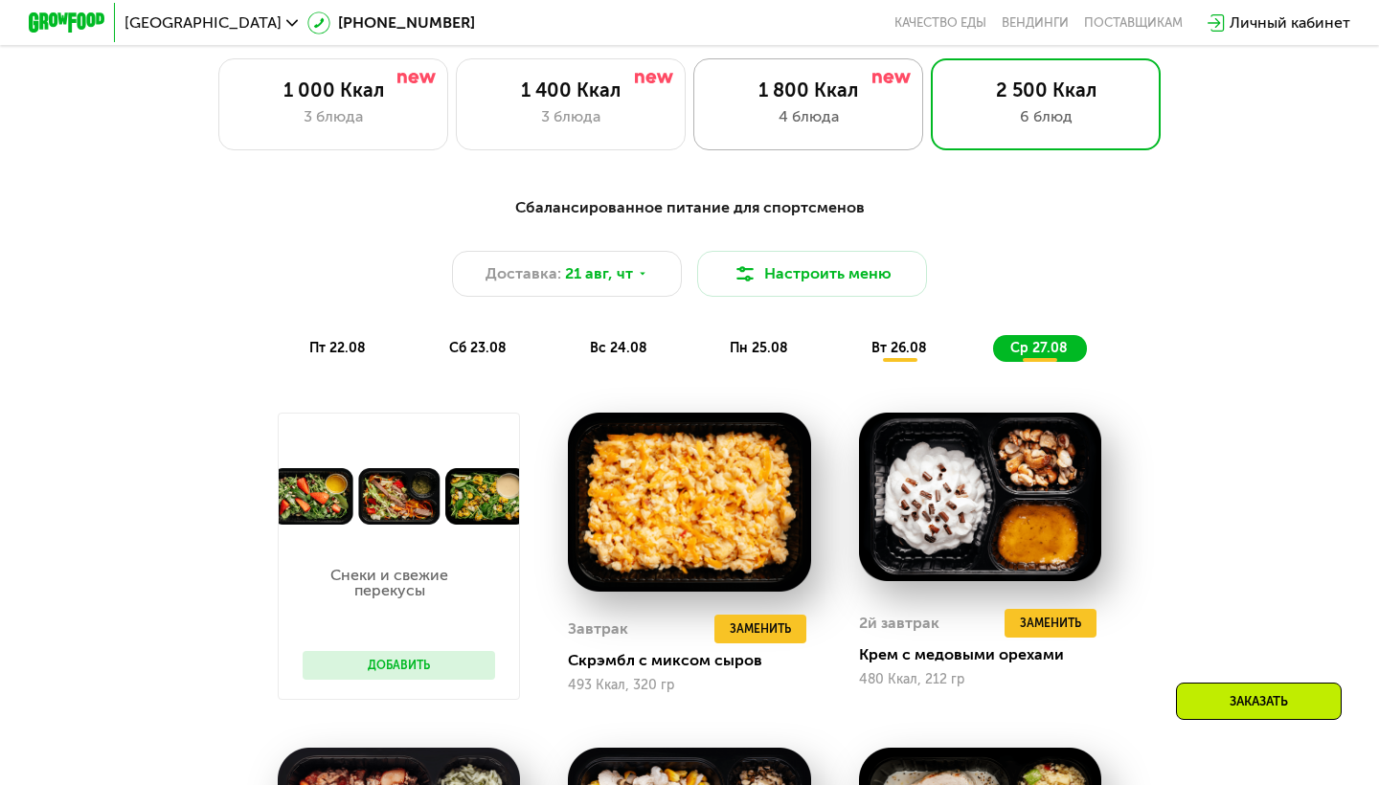
click at [818, 83] on div "1 800 Ккал" at bounding box center [808, 89] width 190 height 23
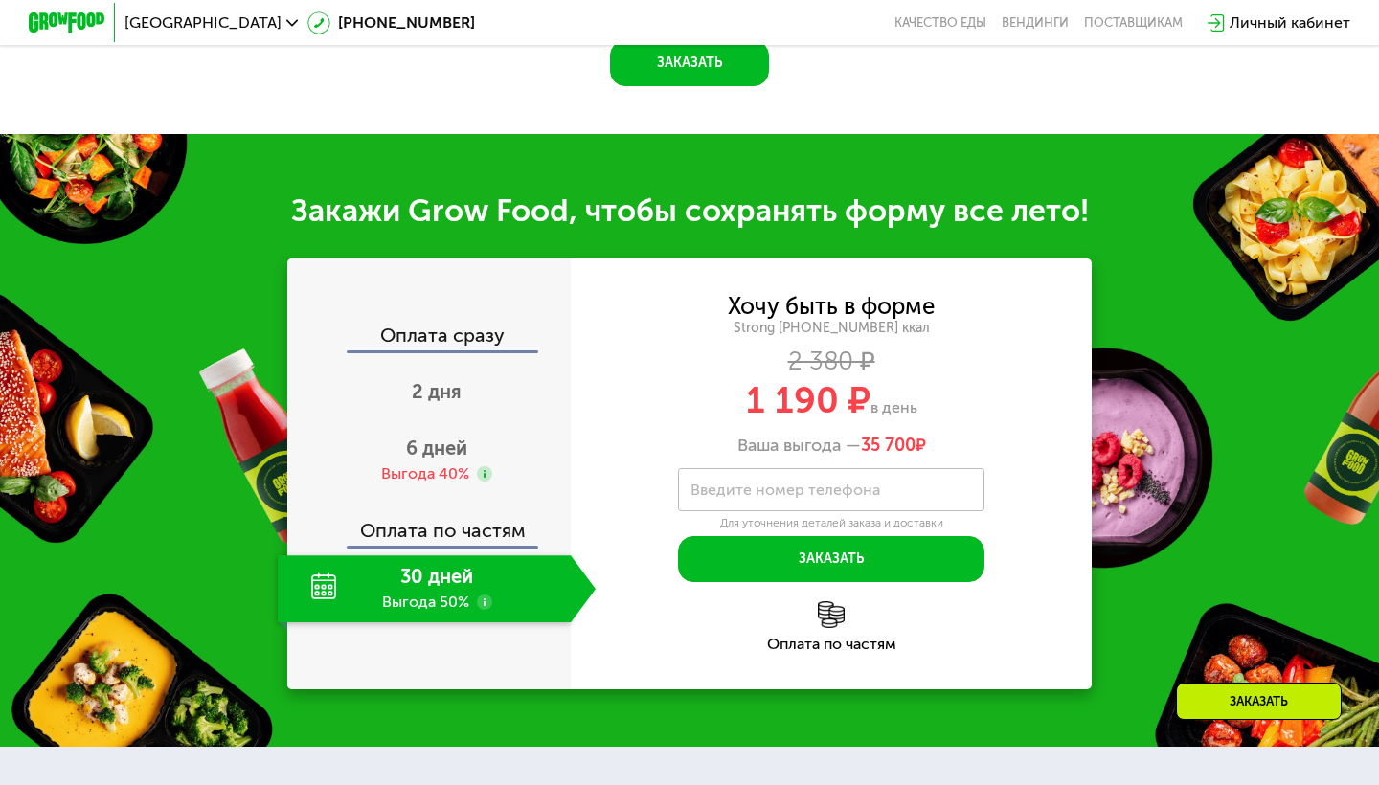
scroll to position [1934, 0]
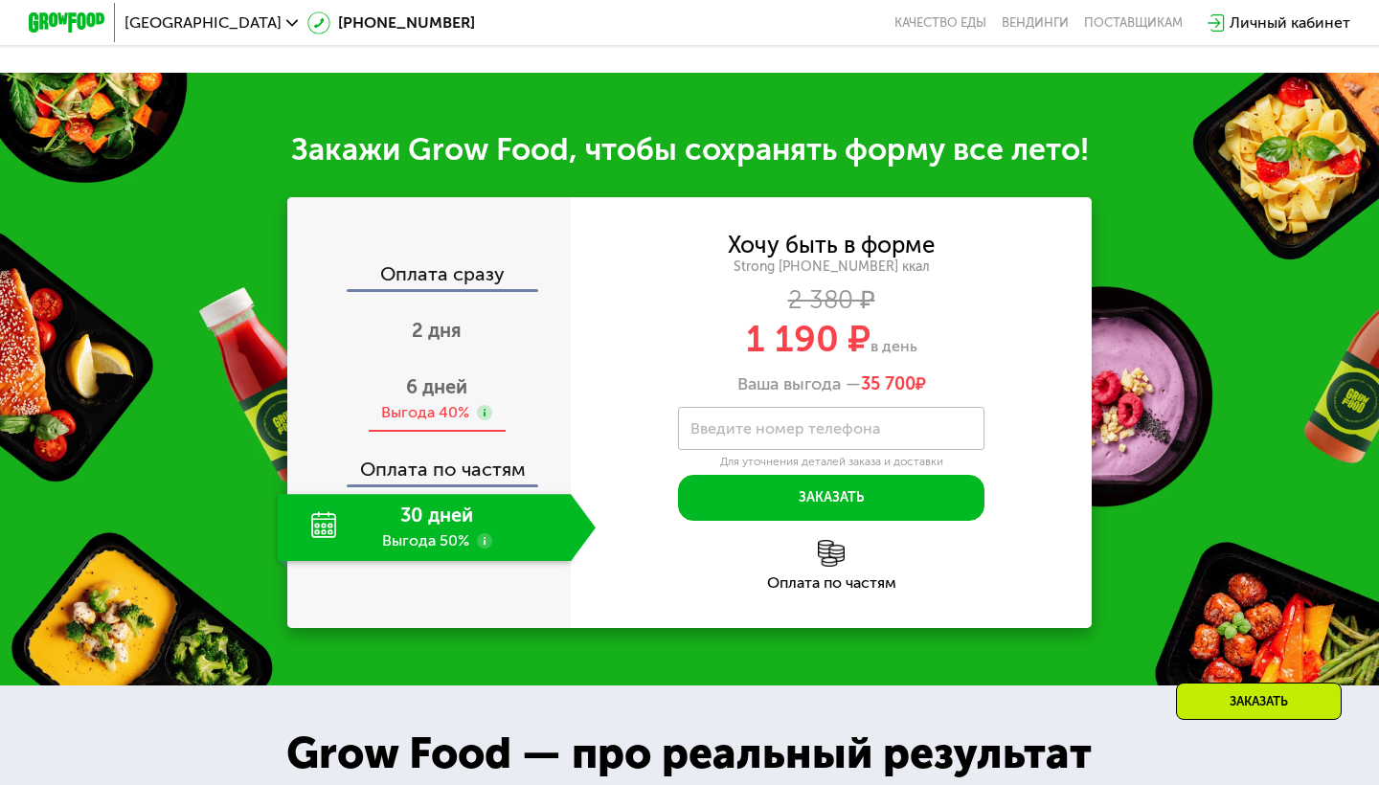
click at [429, 398] on div "6 дней Выгода 40%" at bounding box center [437, 399] width 318 height 67
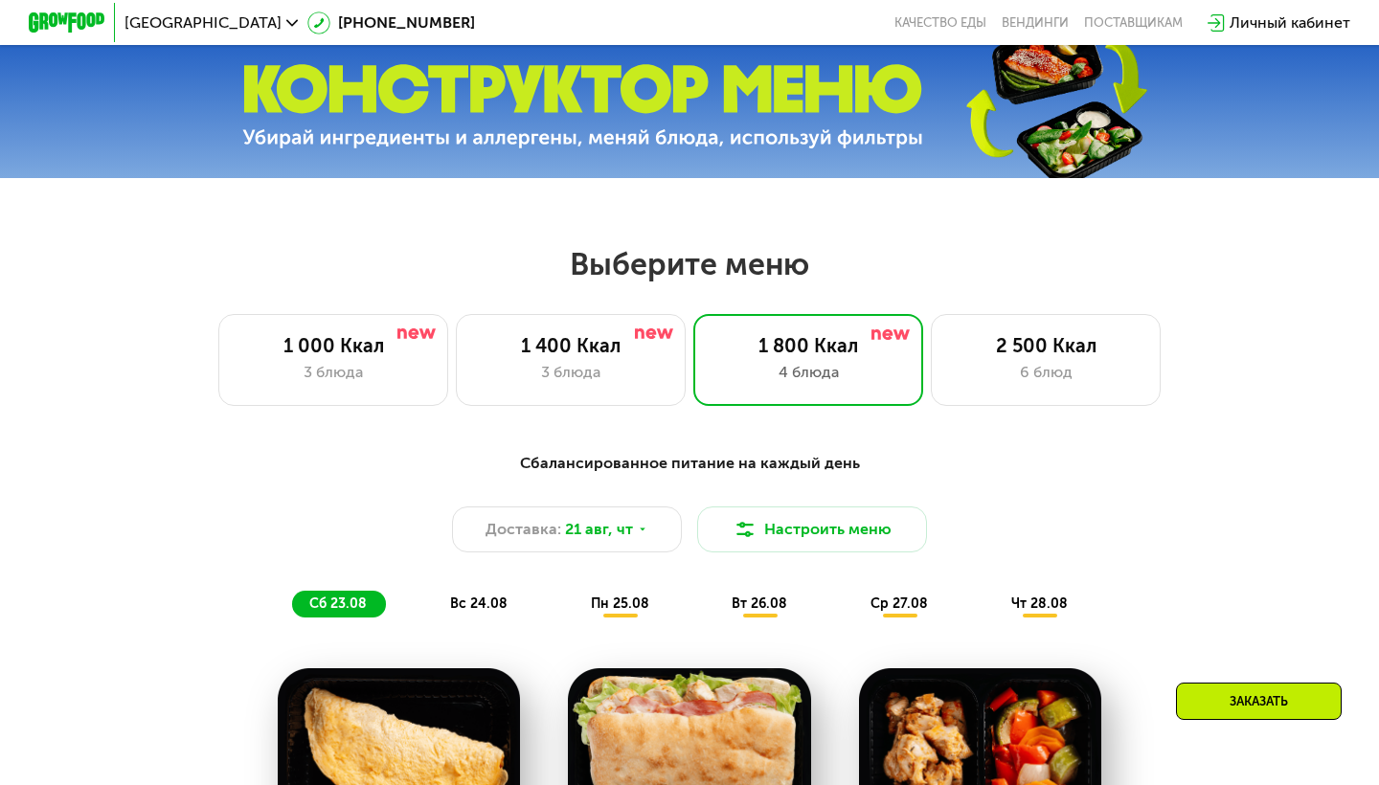
scroll to position [628, 0]
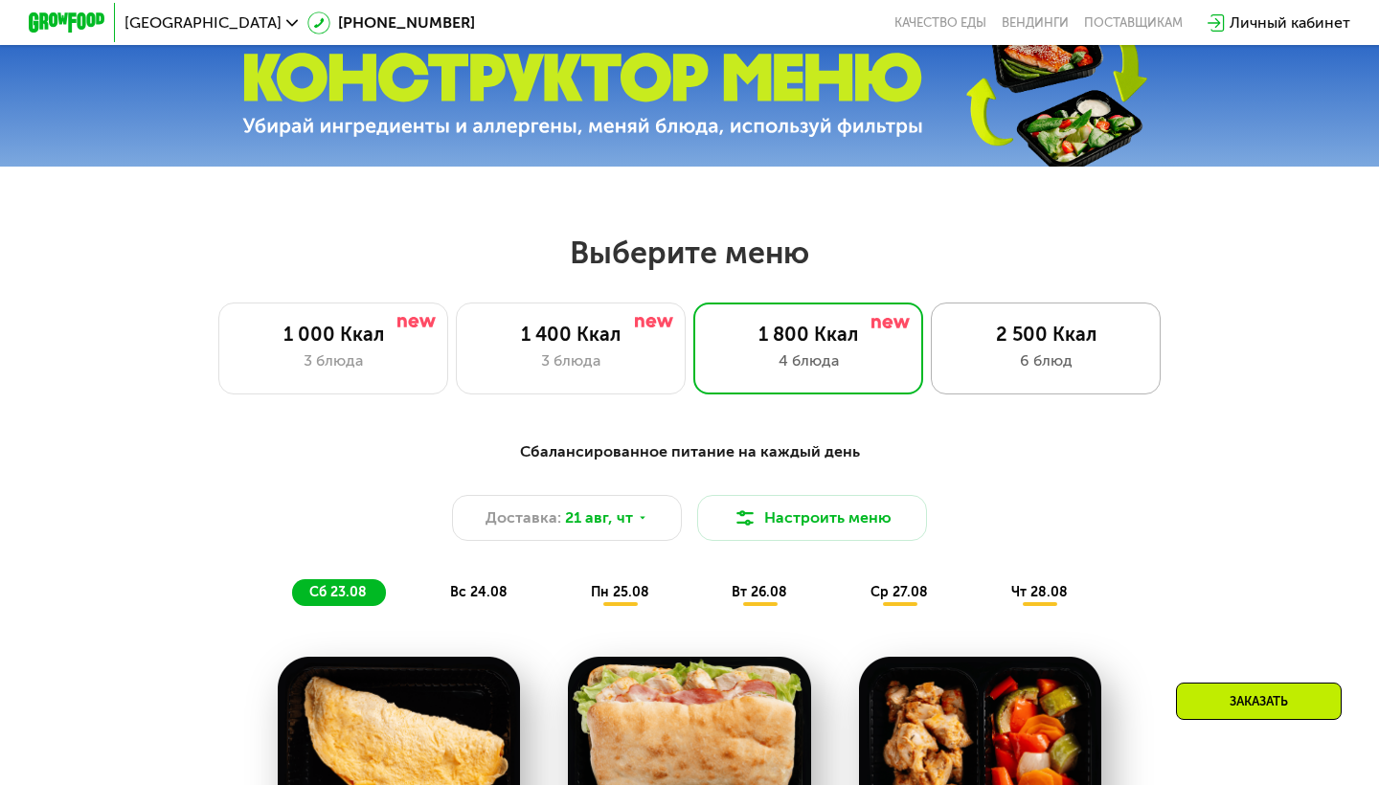
click at [1043, 326] on div "2 500 Ккал" at bounding box center [1046, 334] width 190 height 23
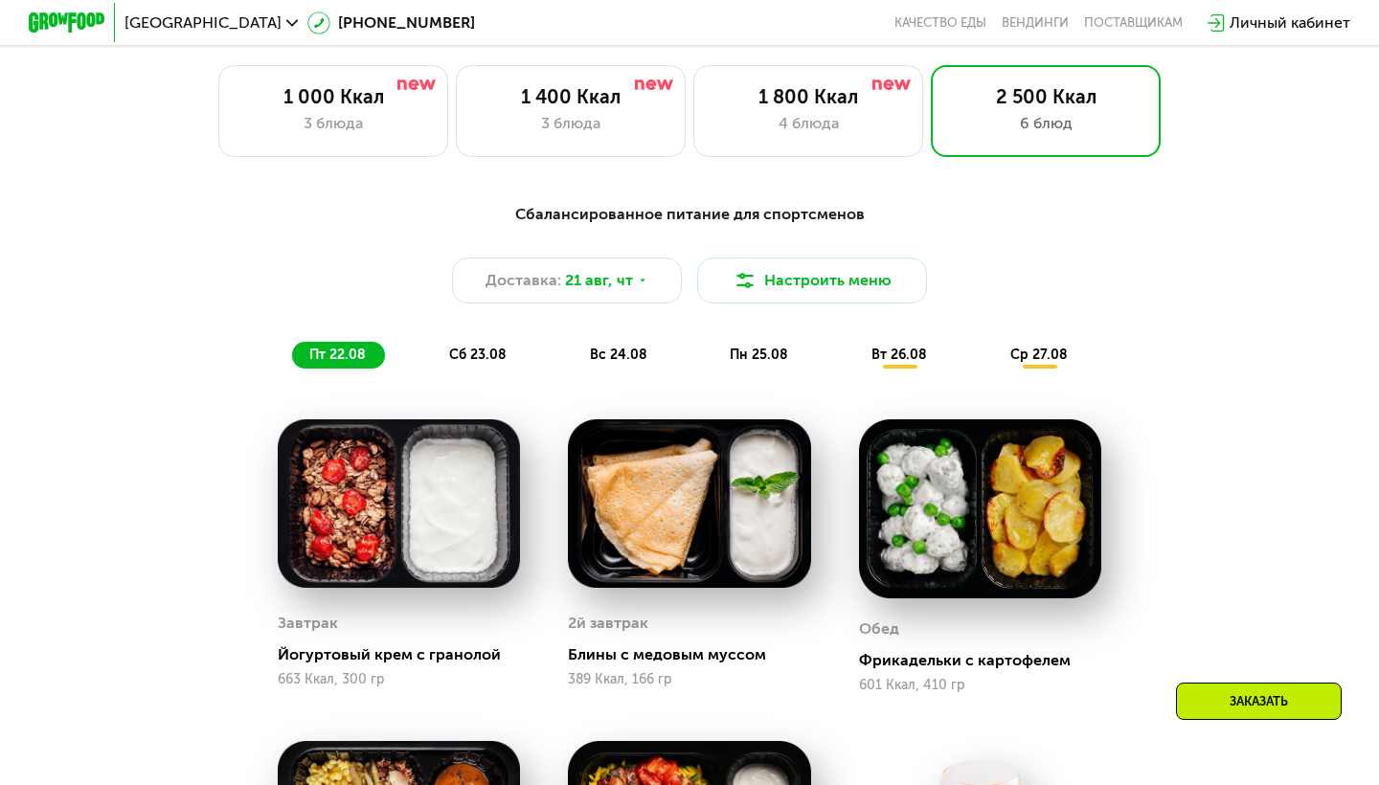
scroll to position [765, 0]
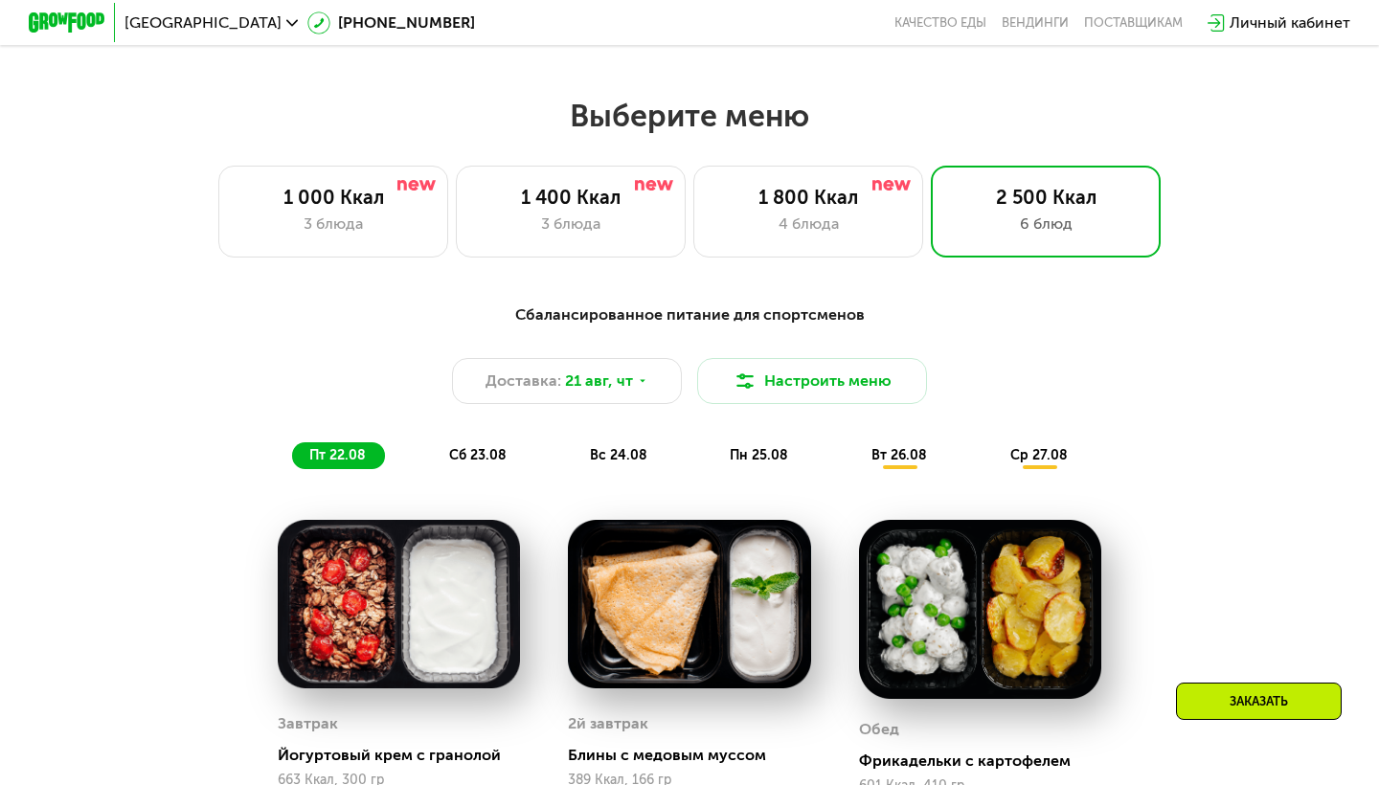
click at [498, 455] on span "сб 23.08" at bounding box center [477, 455] width 57 height 16
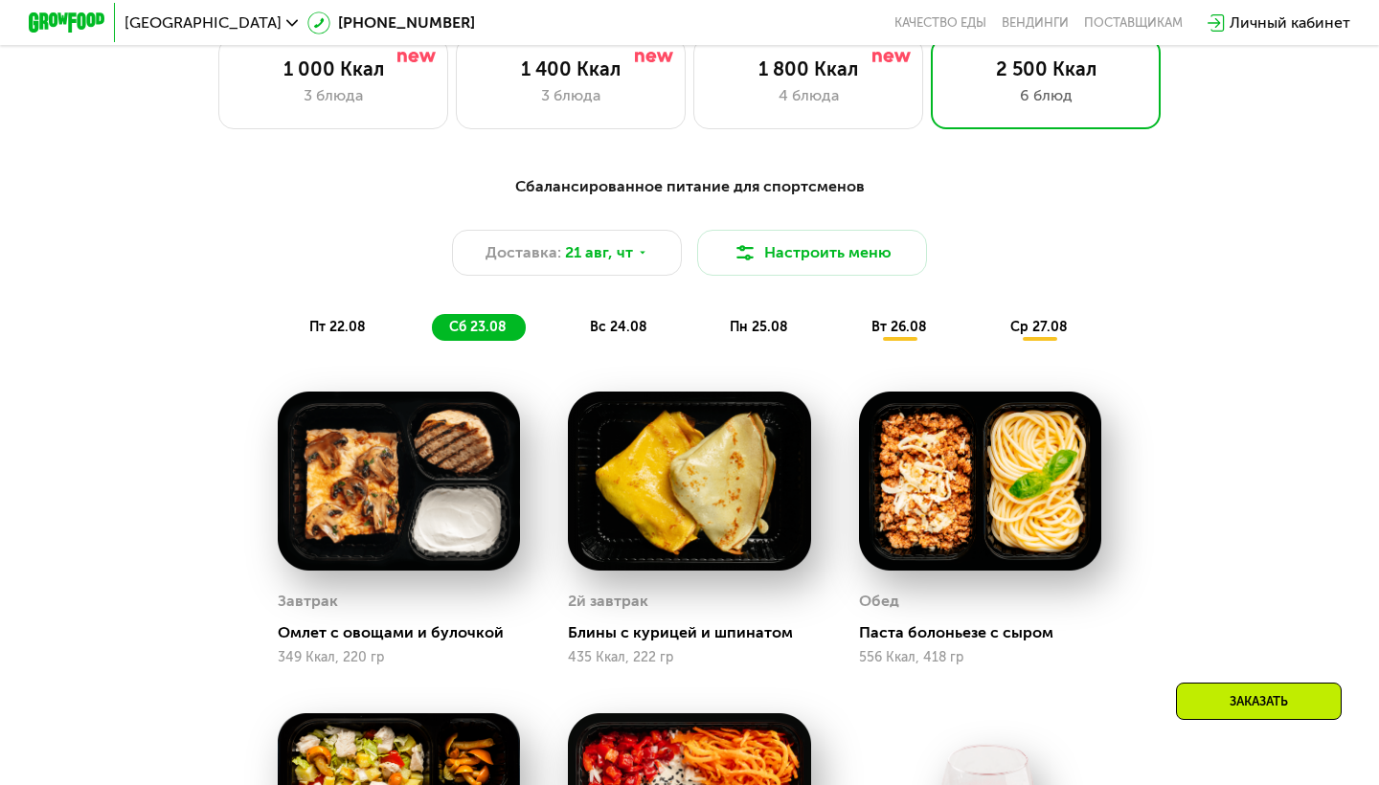
scroll to position [822, 0]
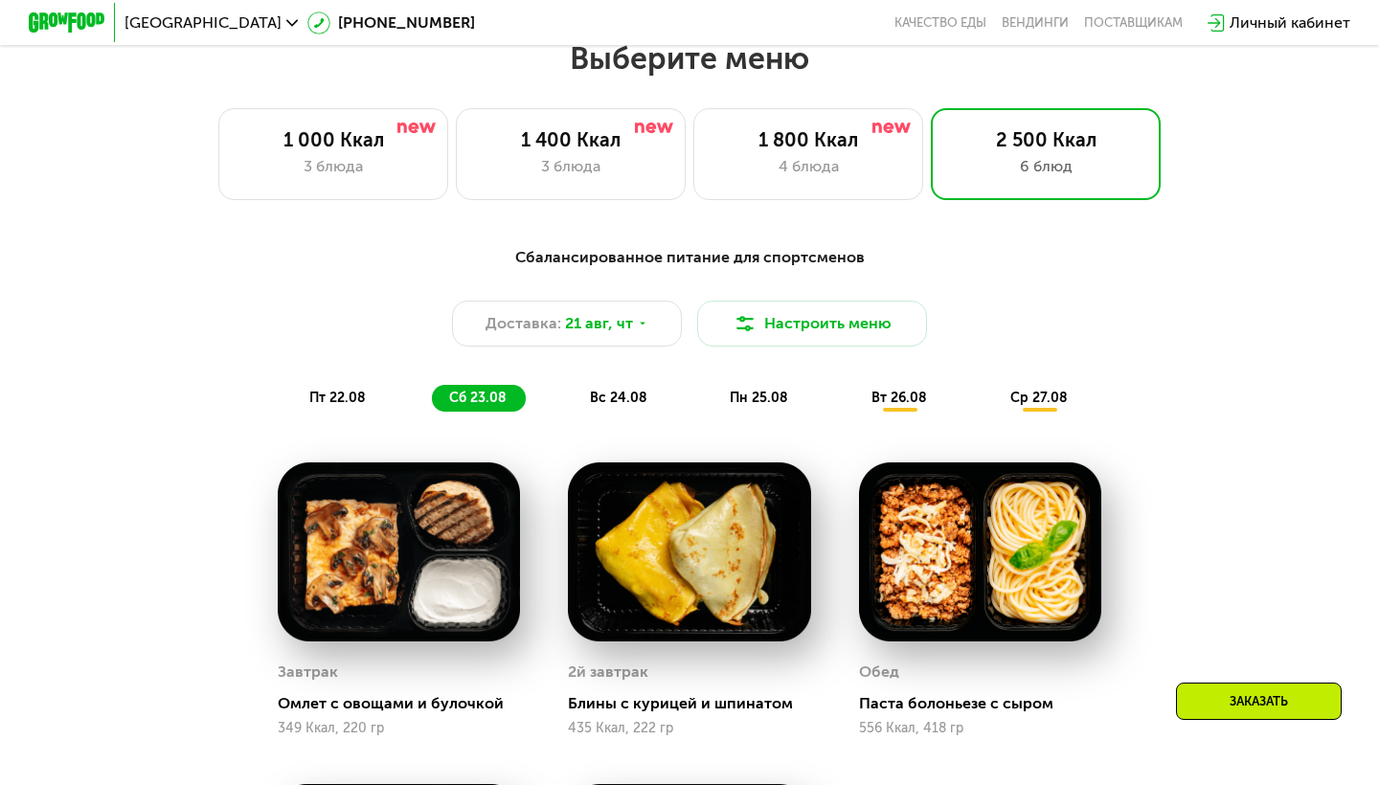
click at [642, 392] on span "вс 24.08" at bounding box center [618, 398] width 57 height 16
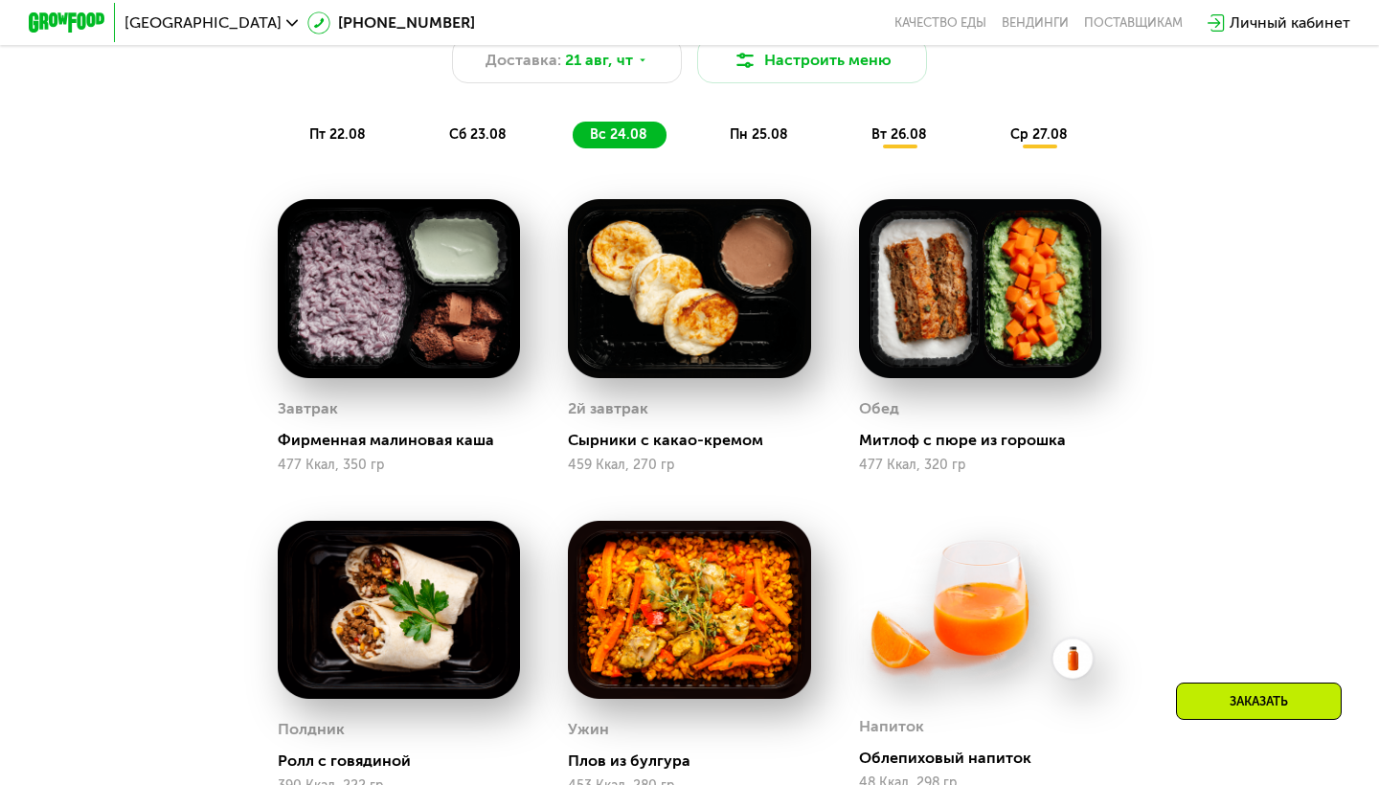
scroll to position [1083, 0]
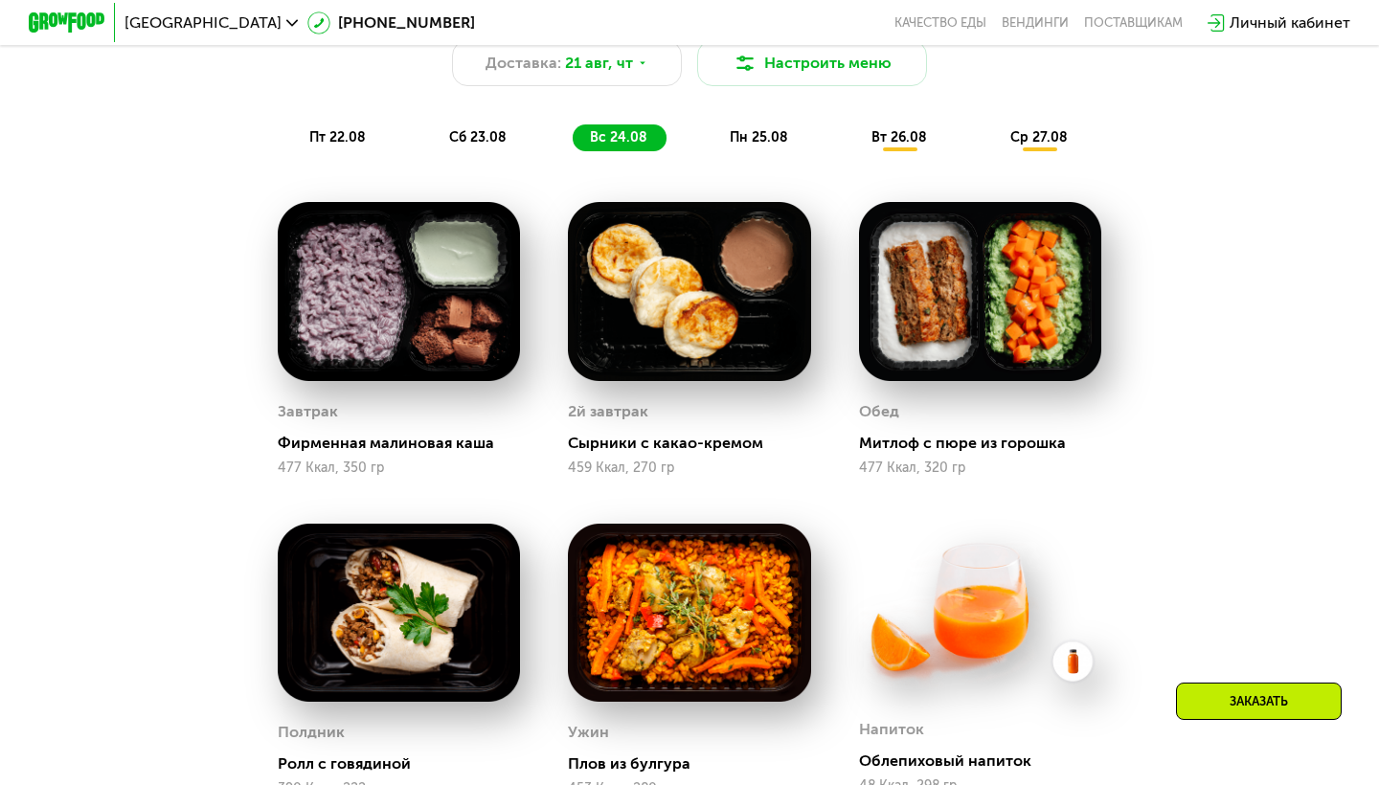
click at [854, 148] on div "пн 25.08" at bounding box center [900, 137] width 92 height 27
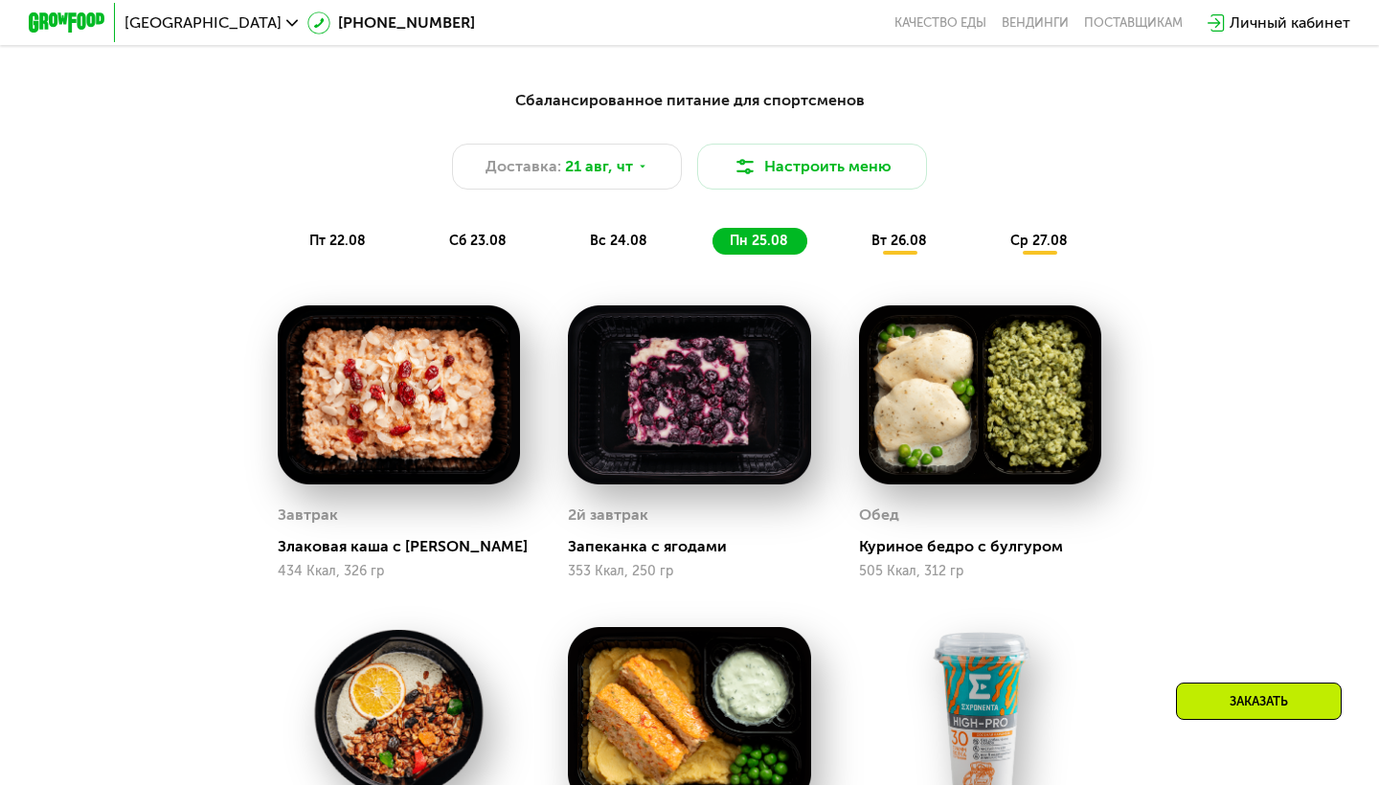
scroll to position [893, 0]
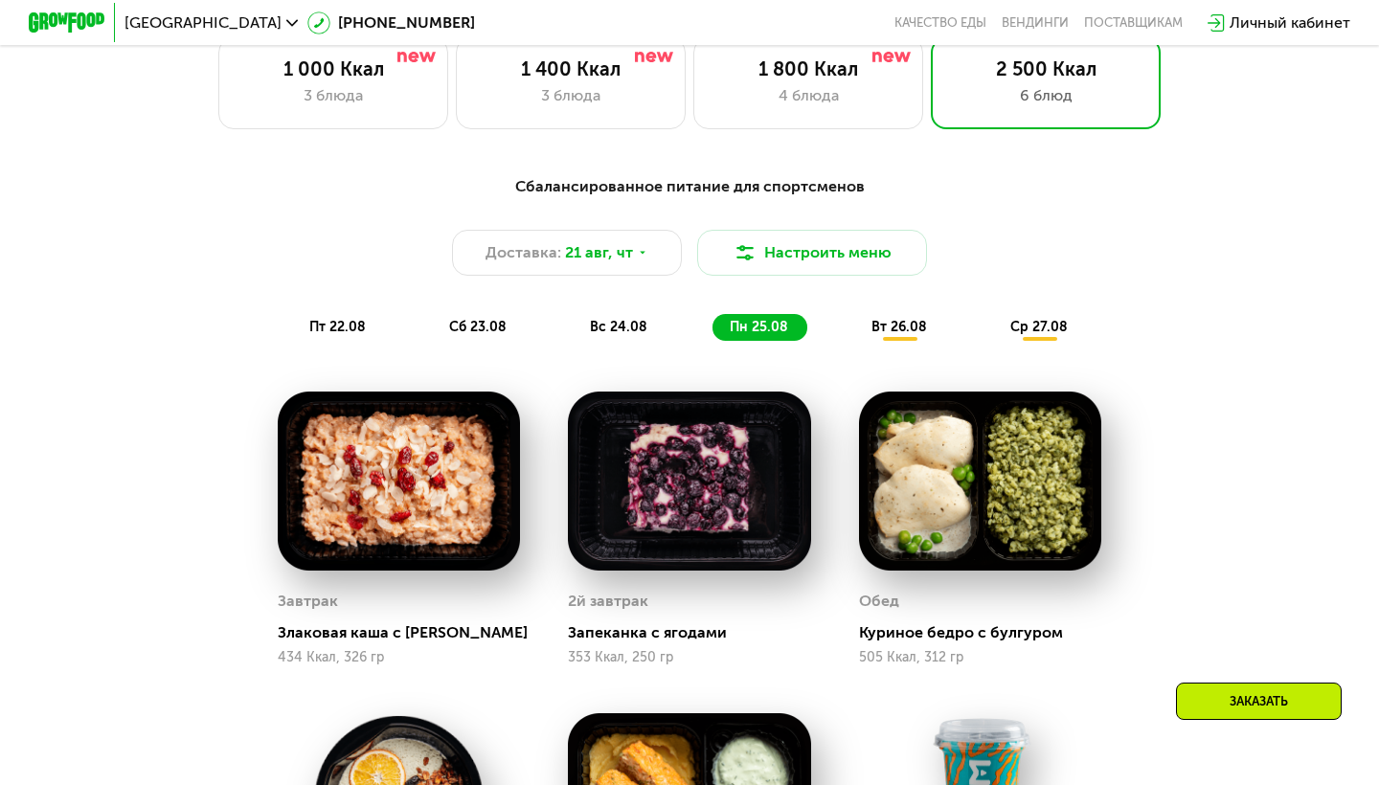
click at [888, 311] on div "Сбалансированное питание для спортсменов Доставка: [DATE] Настроить меню пт 22.…" at bounding box center [689, 258] width 1133 height 166
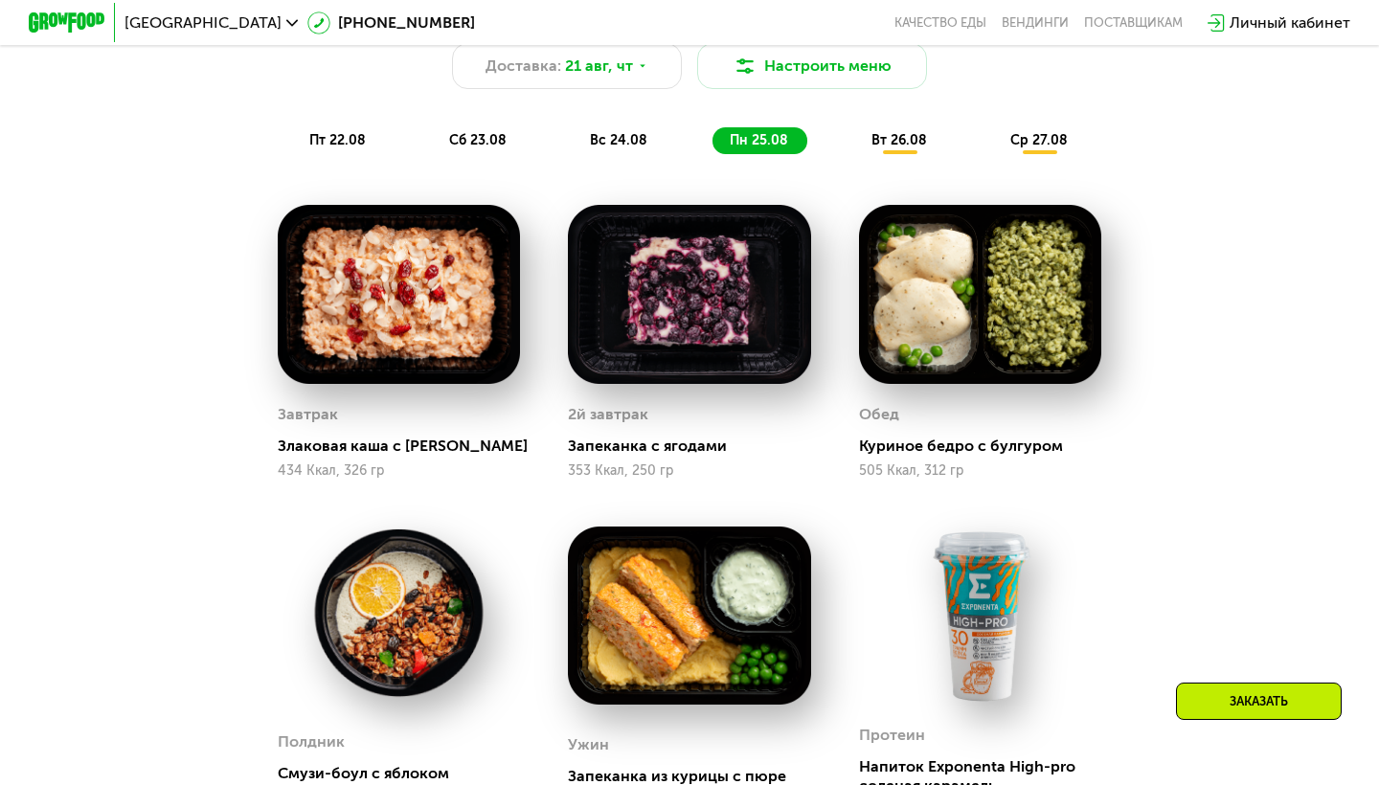
scroll to position [1082, 0]
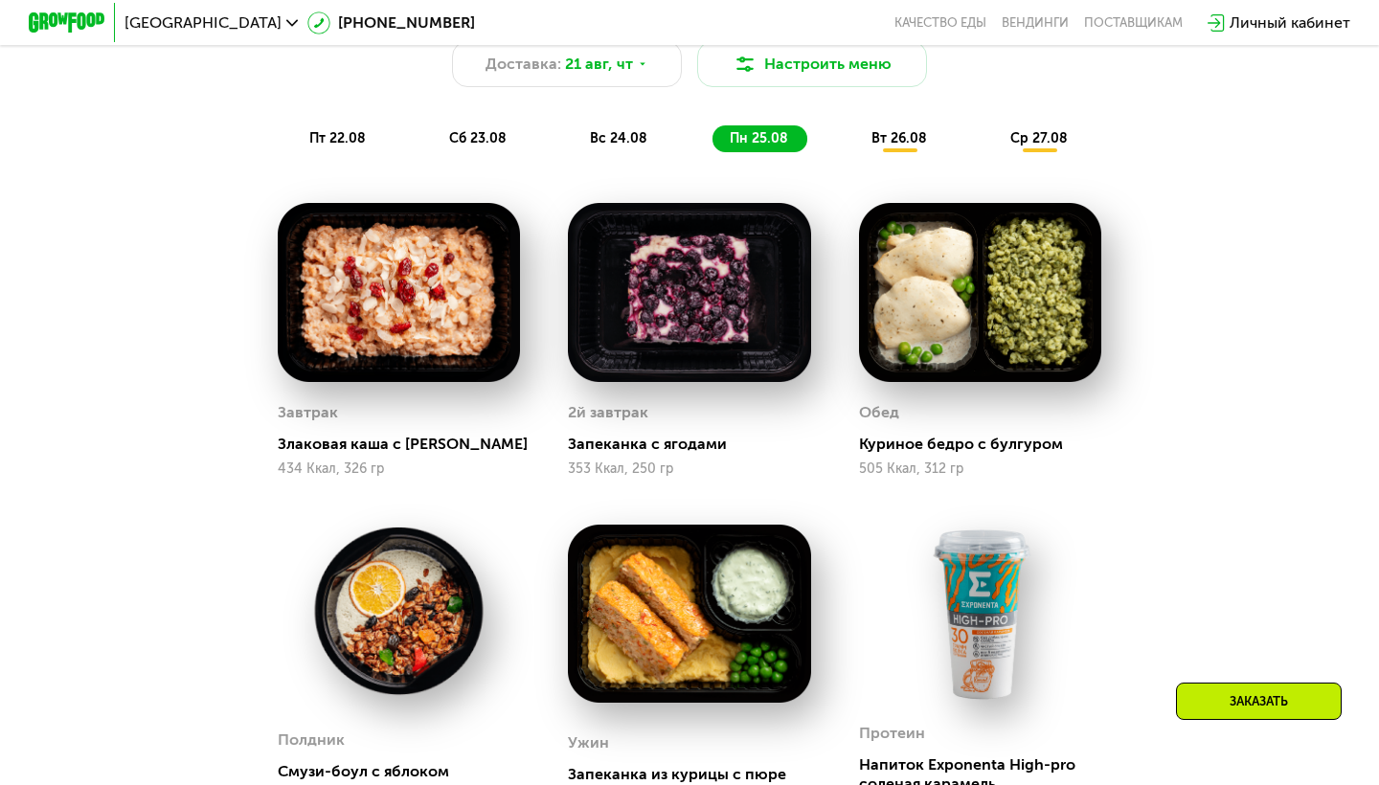
click at [913, 130] on span "вт 26.08" at bounding box center [899, 138] width 56 height 16
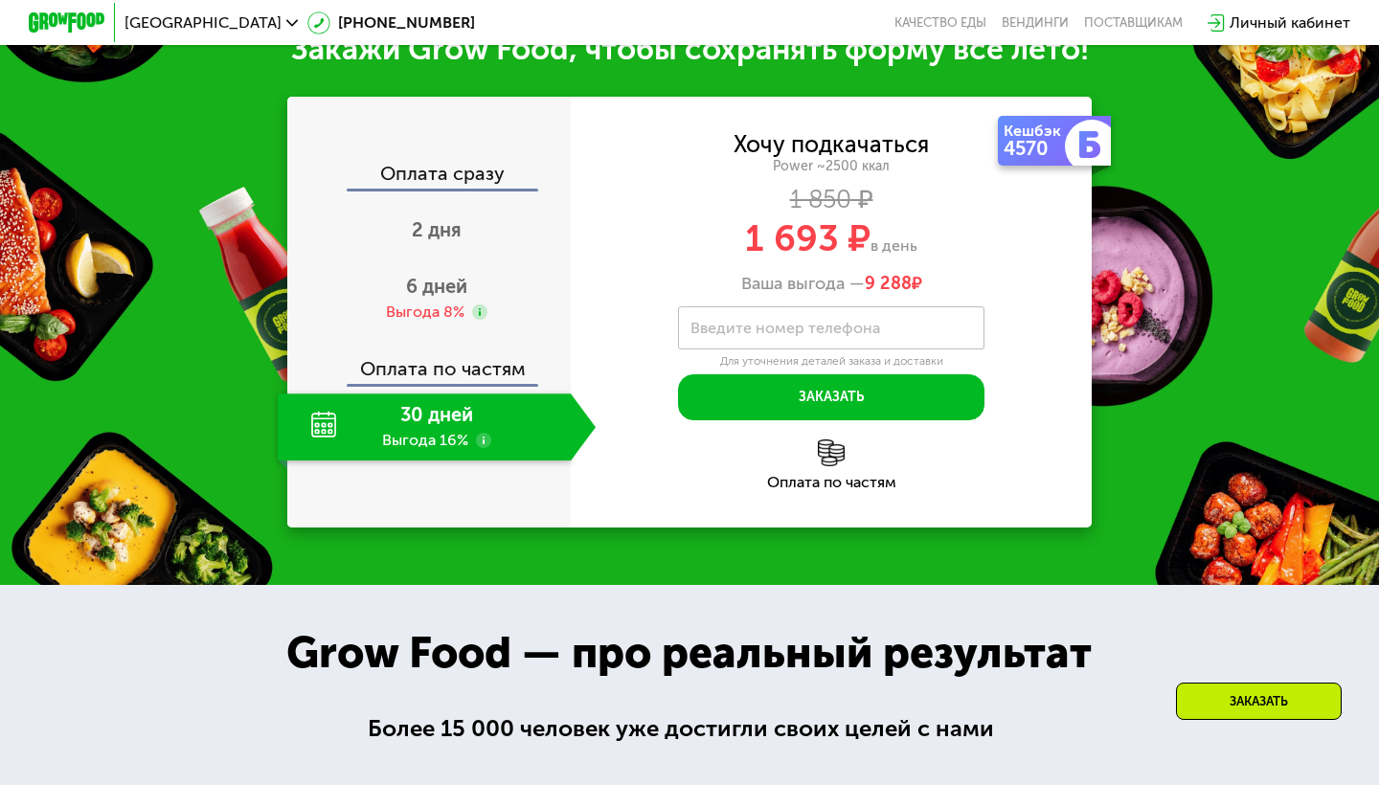
scroll to position [2356, 0]
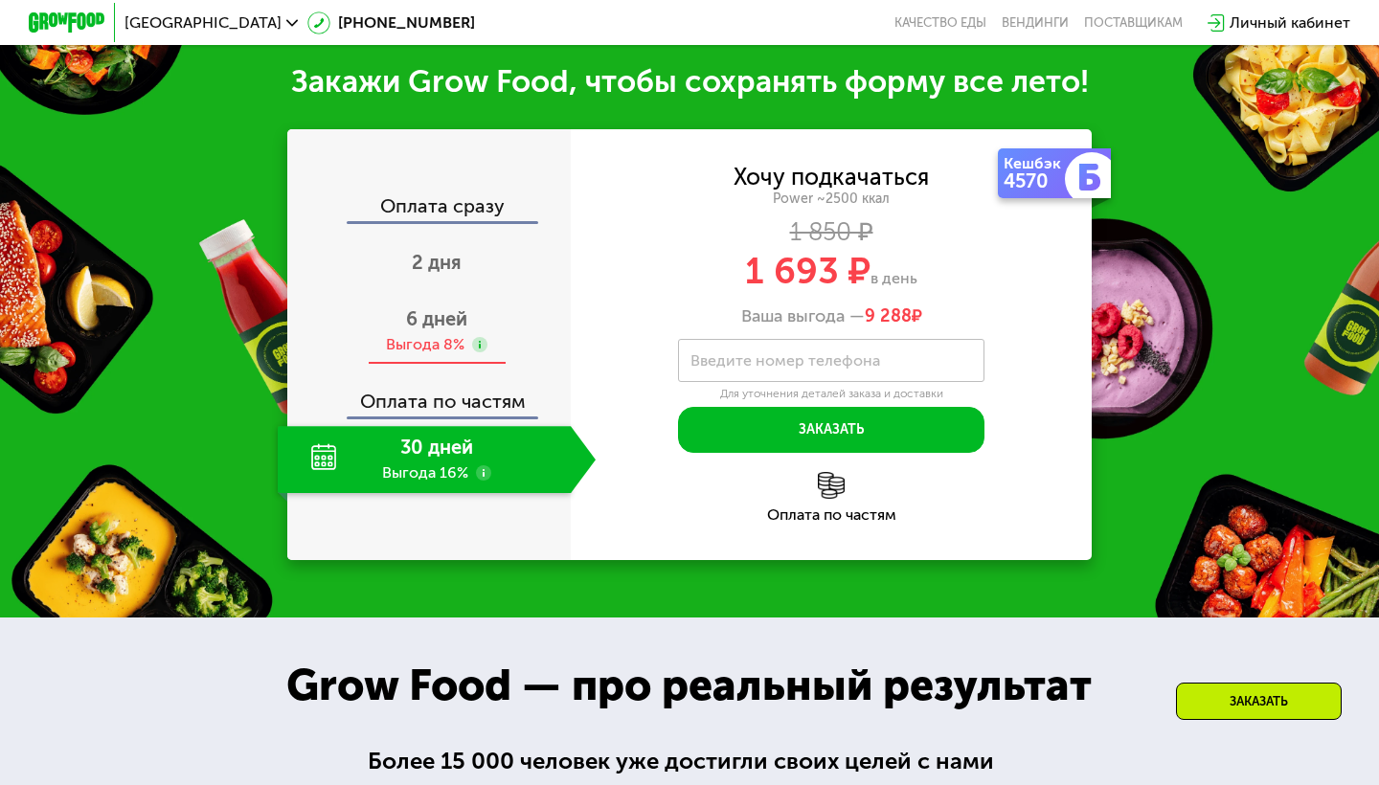
click at [450, 326] on span "6 дней" at bounding box center [436, 318] width 61 height 23
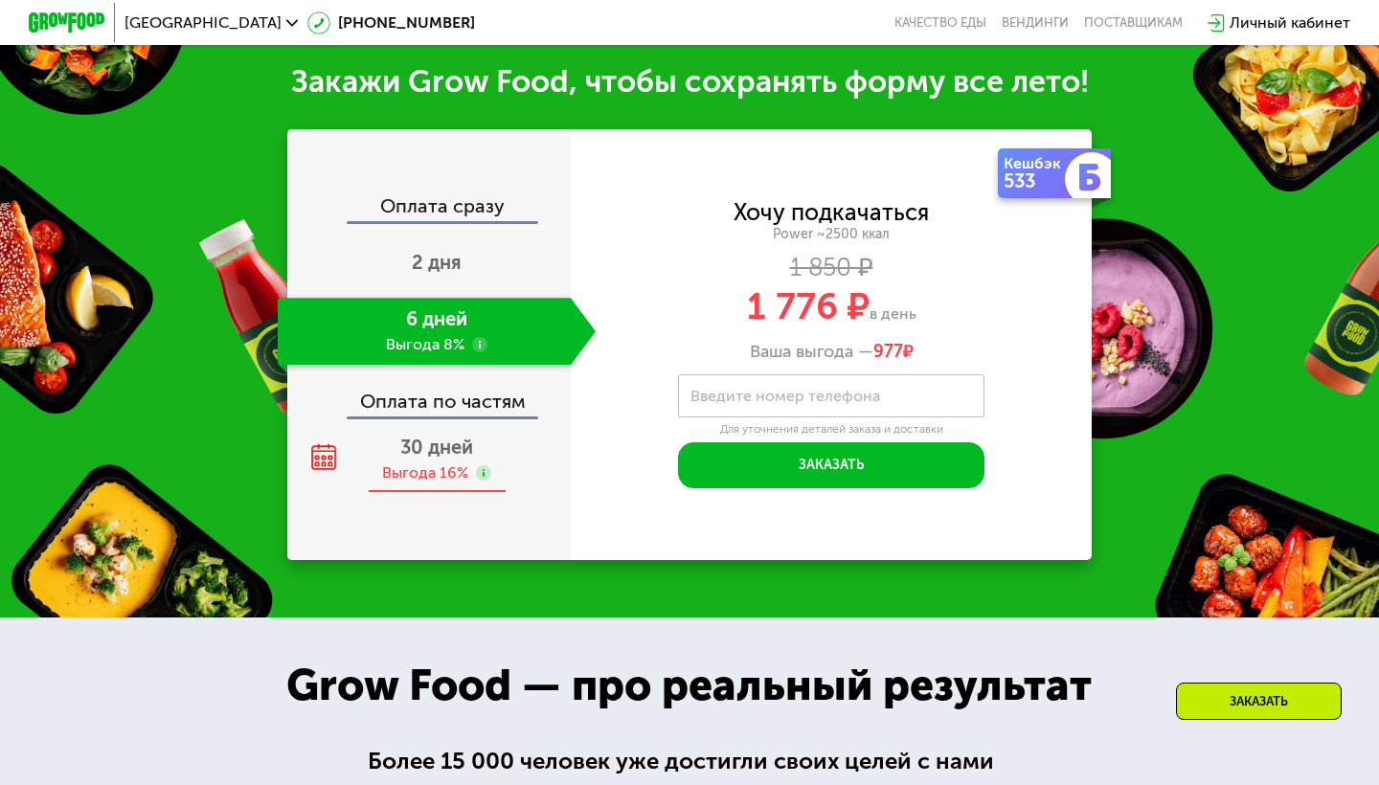
click at [448, 457] on span "30 дней" at bounding box center [436, 447] width 73 height 23
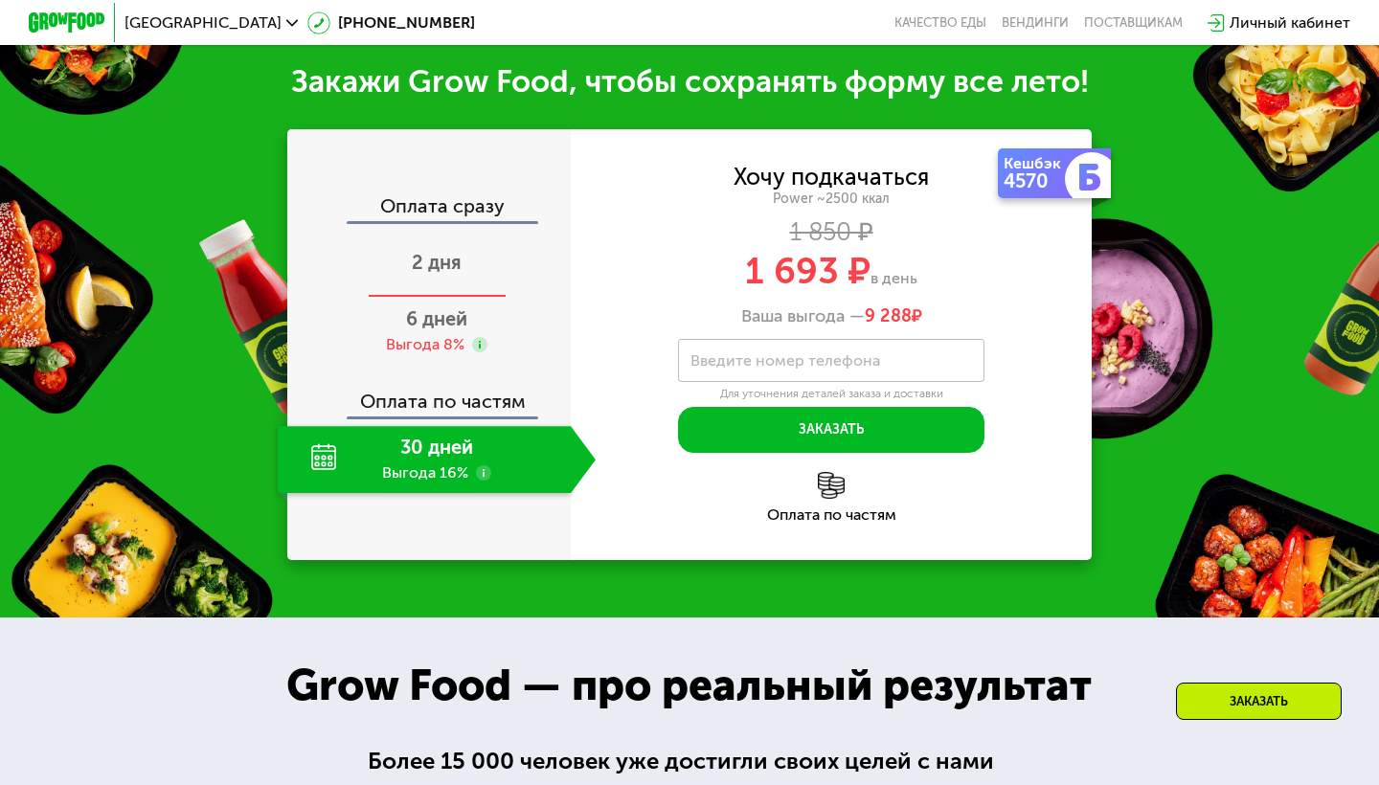
click at [465, 291] on div "2 дня" at bounding box center [437, 264] width 318 height 67
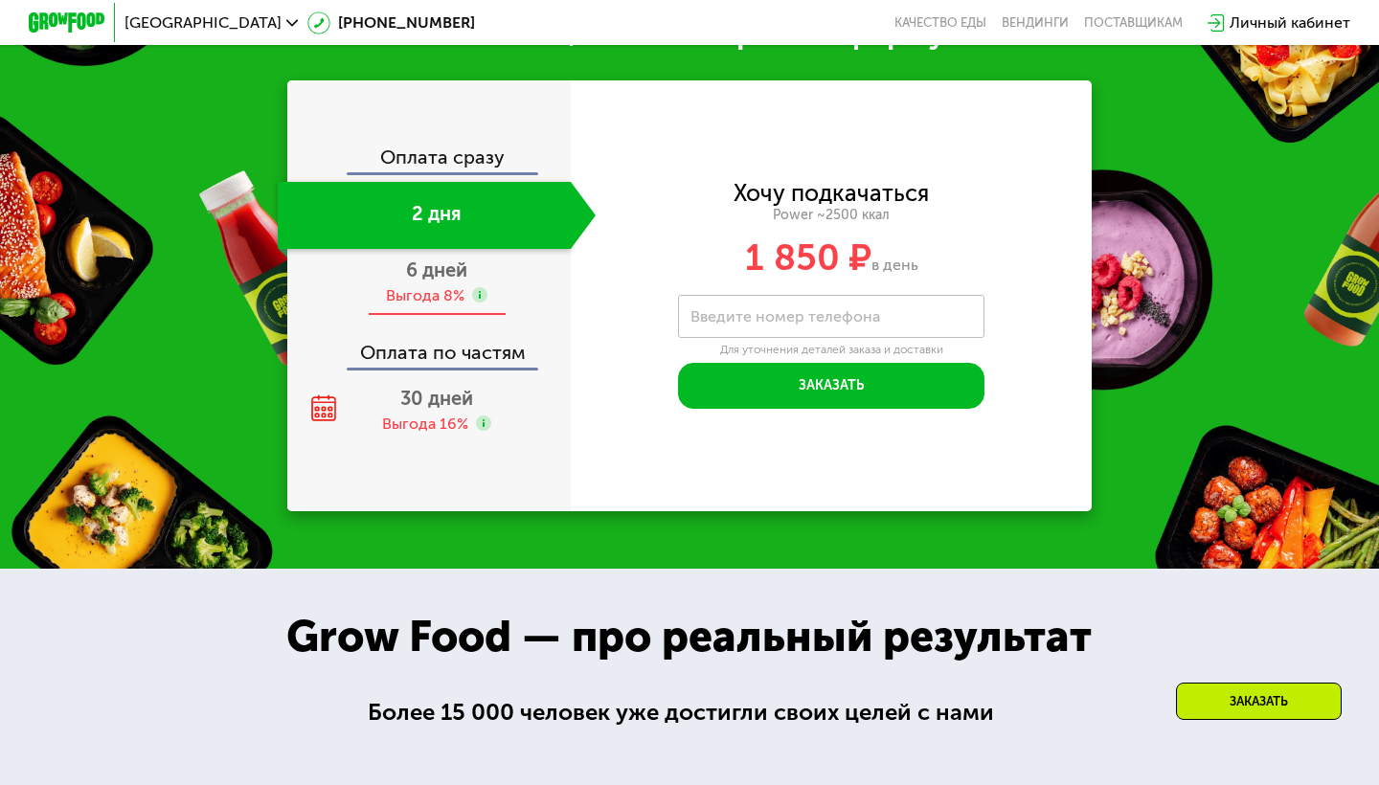
click at [470, 283] on div "6 дней Выгода 8%" at bounding box center [437, 282] width 318 height 67
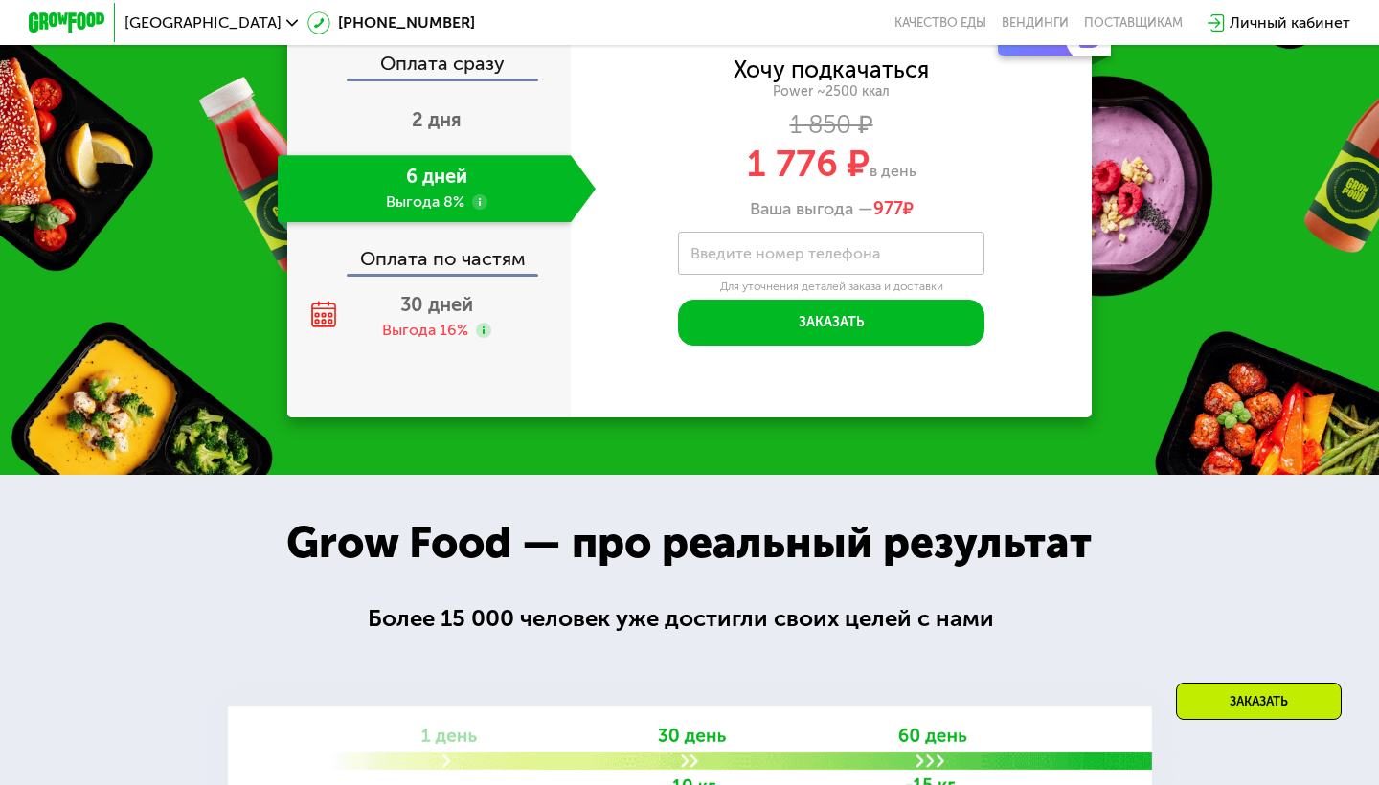
scroll to position [2433, 0]
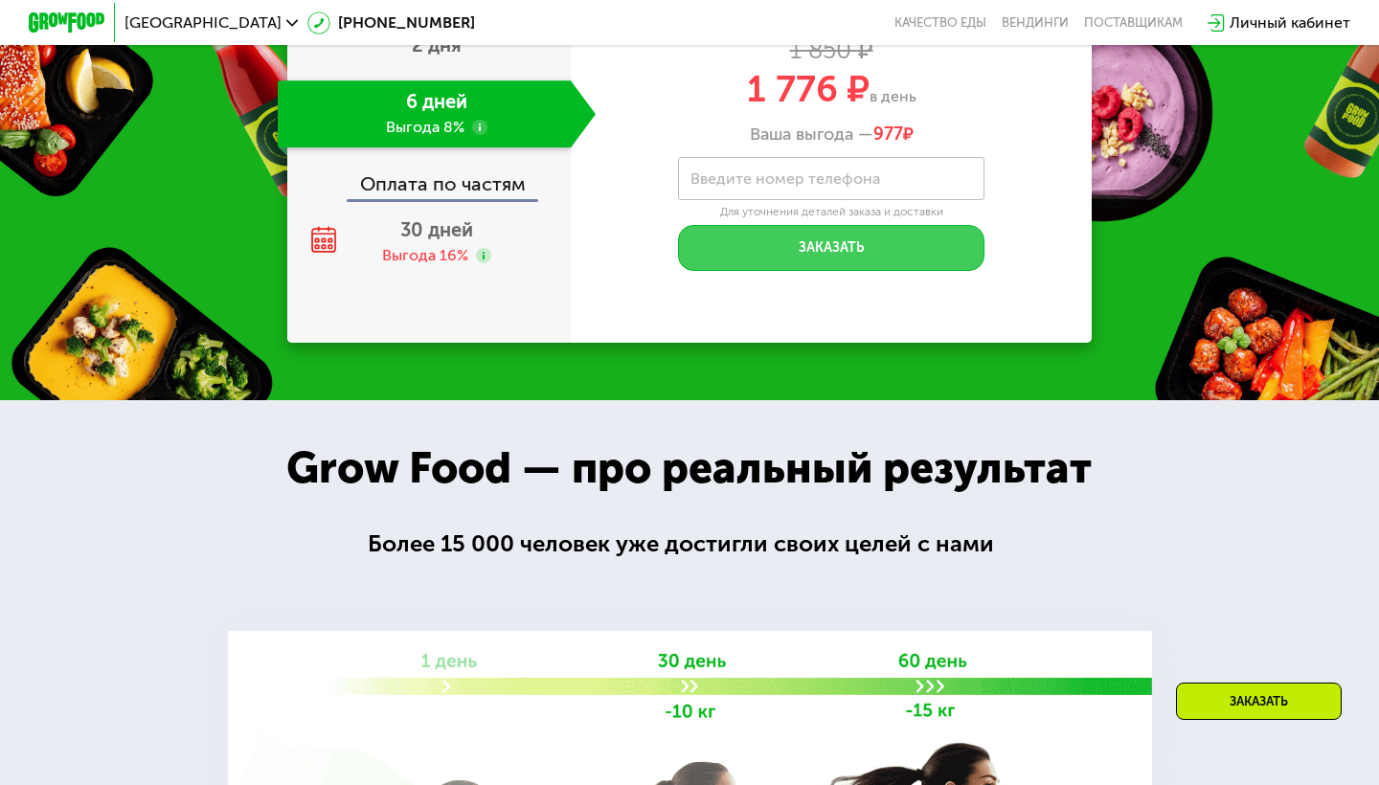
click at [933, 236] on button "Заказать" at bounding box center [831, 248] width 306 height 46
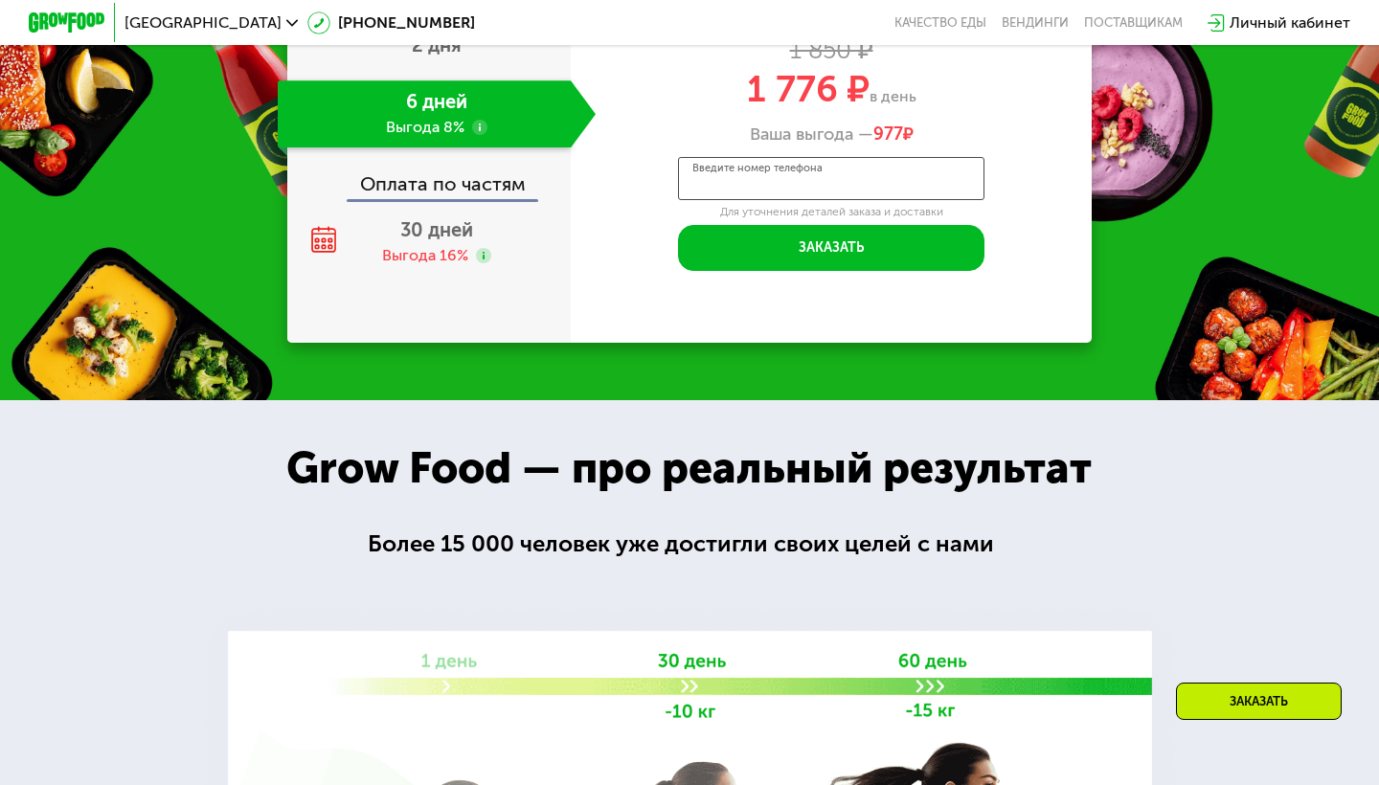
click at [857, 189] on input "Введите номер телефона" at bounding box center [831, 178] width 306 height 43
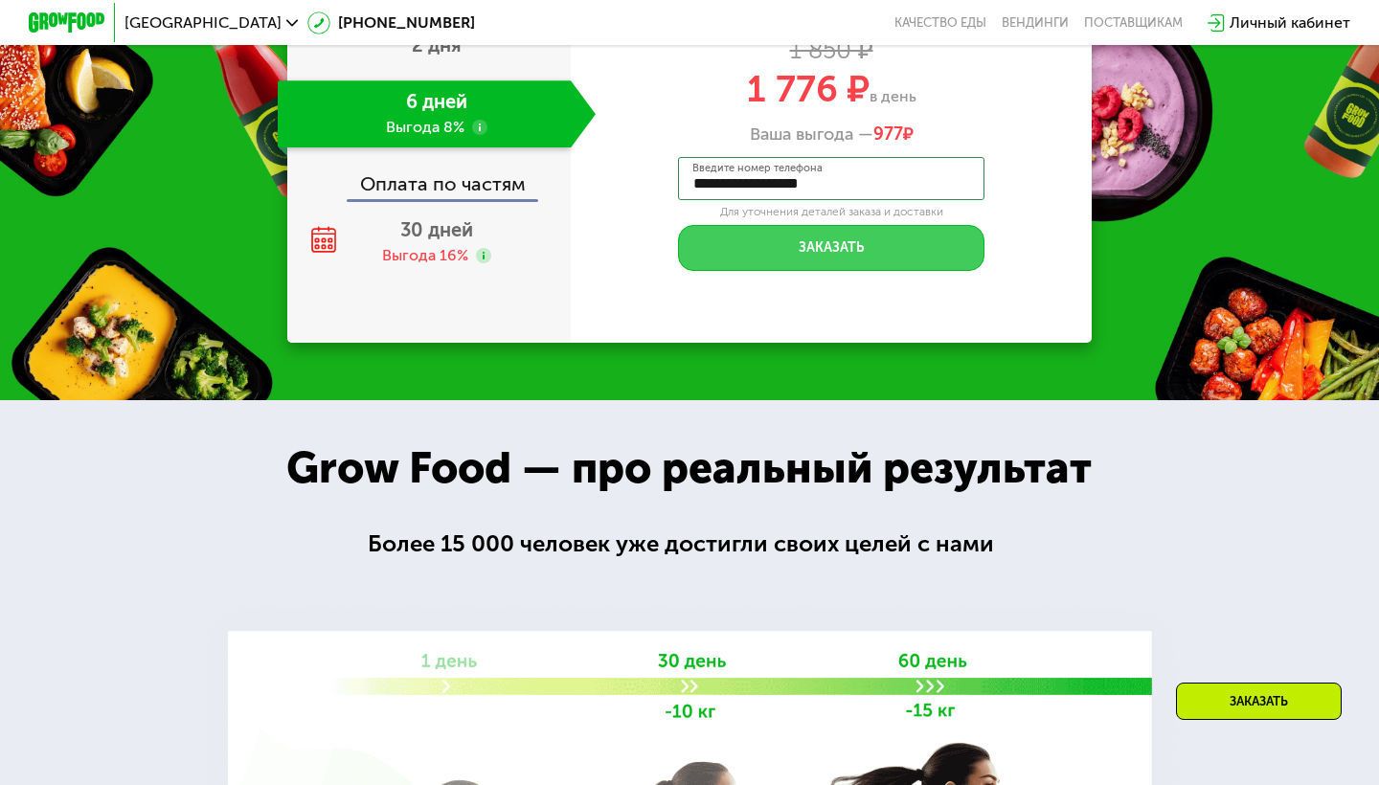
type input "**********"
click at [843, 243] on button "Заказать" at bounding box center [831, 248] width 306 height 46
